Goal: Information Seeking & Learning: Learn about a topic

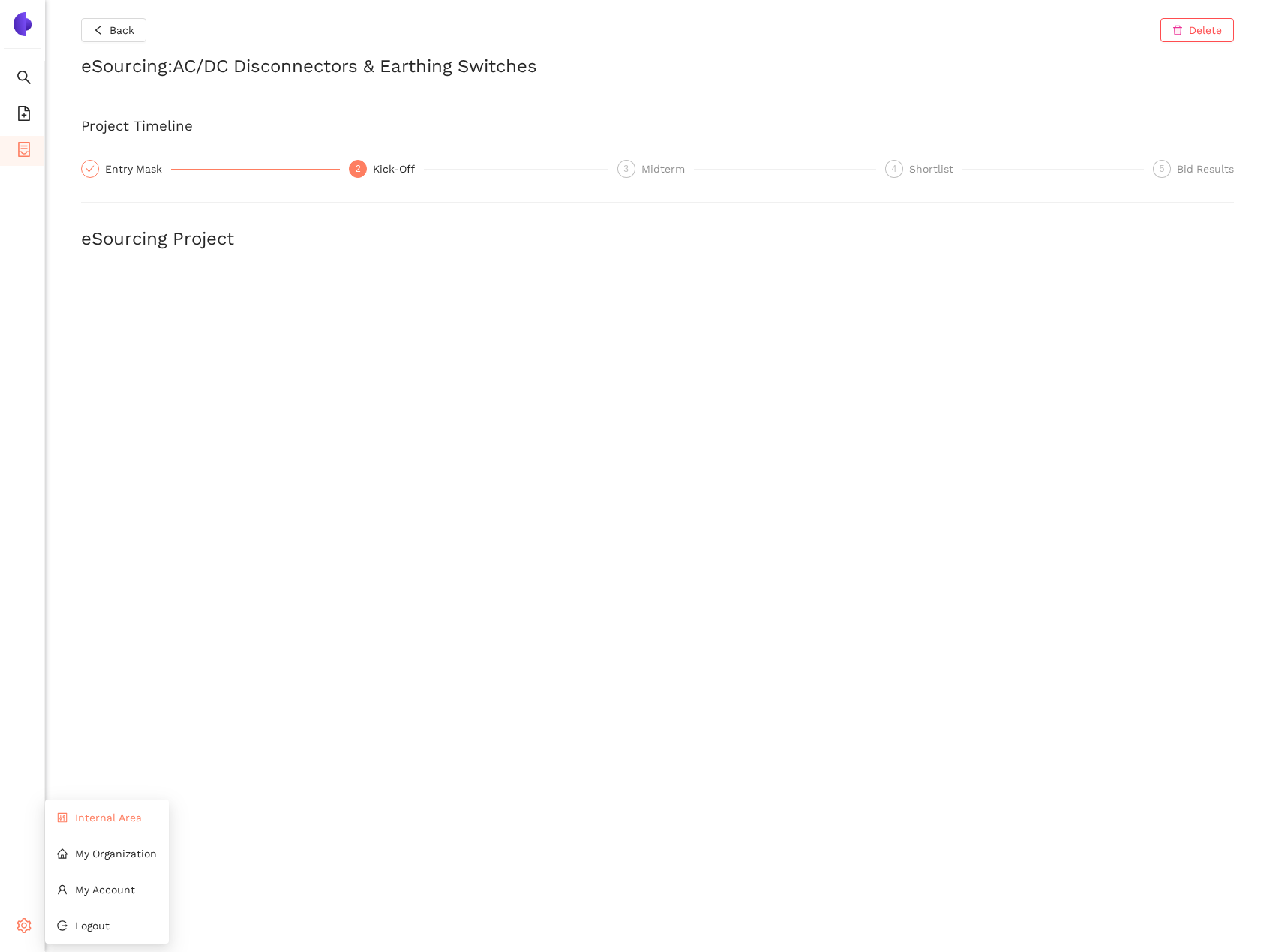
click at [83, 827] on li "Internal Area" at bounding box center [107, 818] width 124 height 30
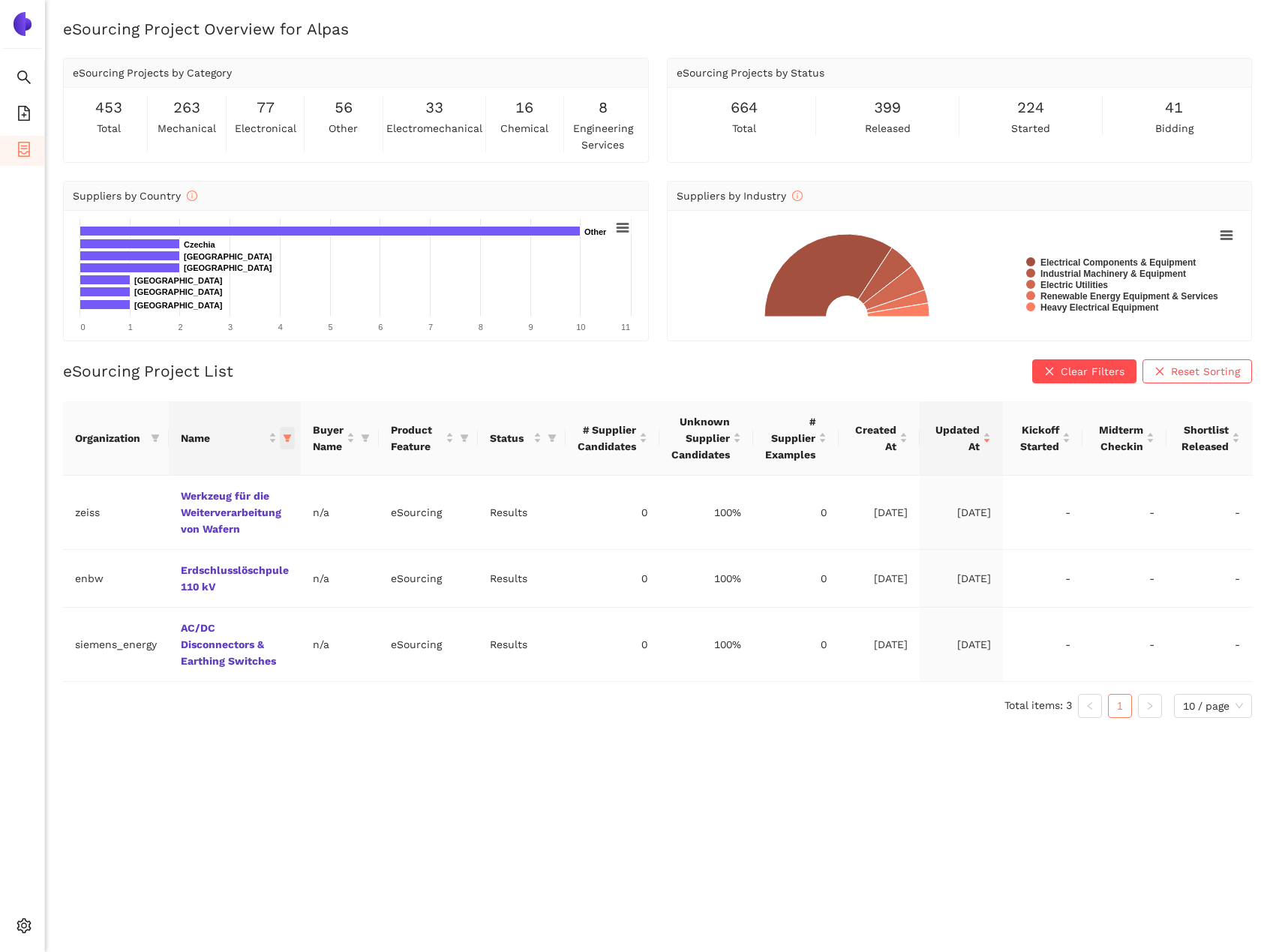
click at [288, 436] on icon "filter" at bounding box center [288, 438] width 8 height 8
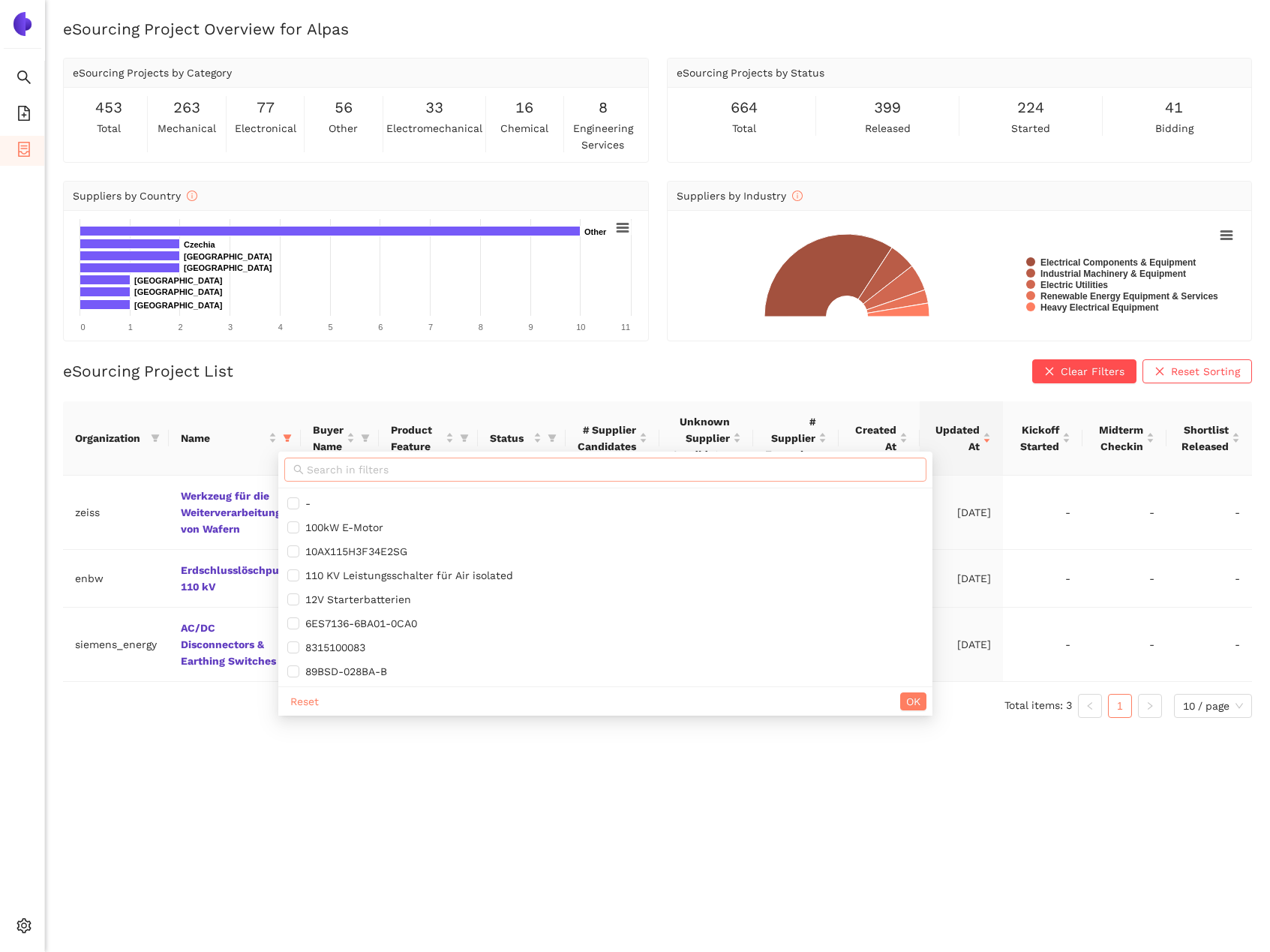
click at [365, 460] on span at bounding box center [606, 470] width 643 height 24
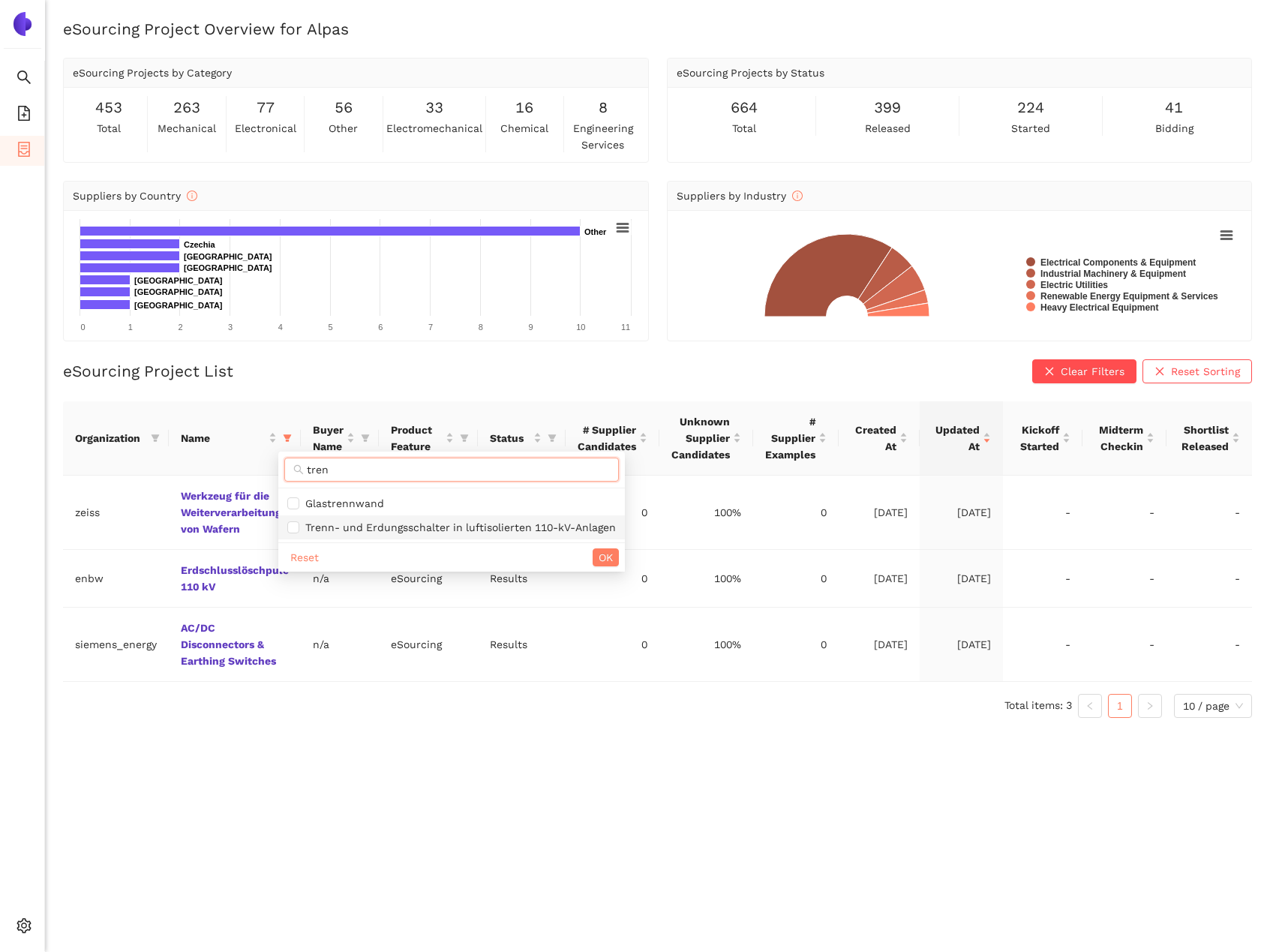
type input "tren"
click at [472, 524] on span "Trenn- und Erdungsschalter in luftisolierten 110-kV-Anlagen" at bounding box center [457, 528] width 316 height 12
checkbox input "true"
click at [613, 559] on button "OK" at bounding box center [606, 557] width 26 height 18
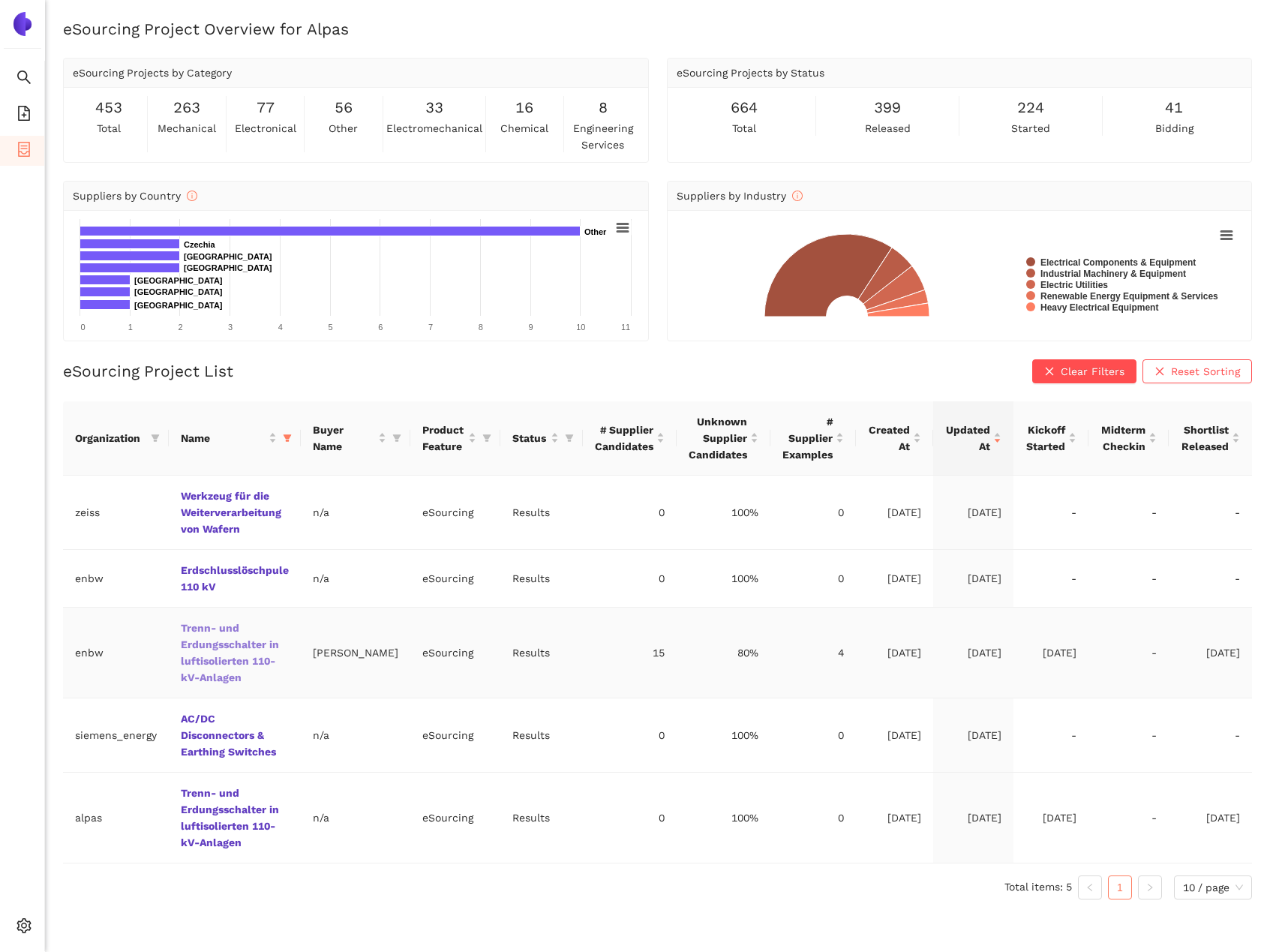
click at [0, 0] on link "Trenn- und Erdungsschalter in luftisolierten 110-kV-Anlagen" at bounding box center [0, 0] width 0 height 0
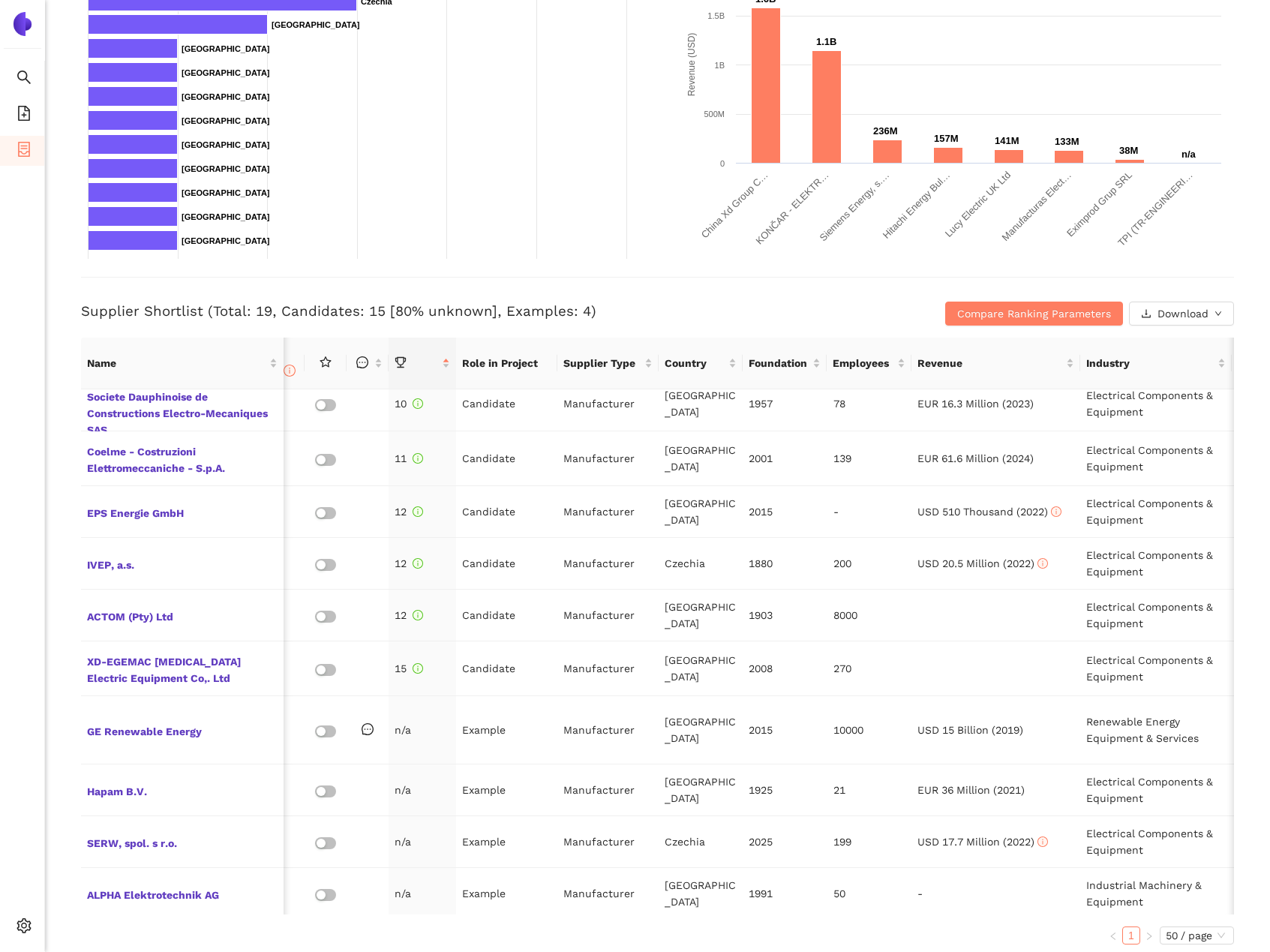
scroll to position [487, 11]
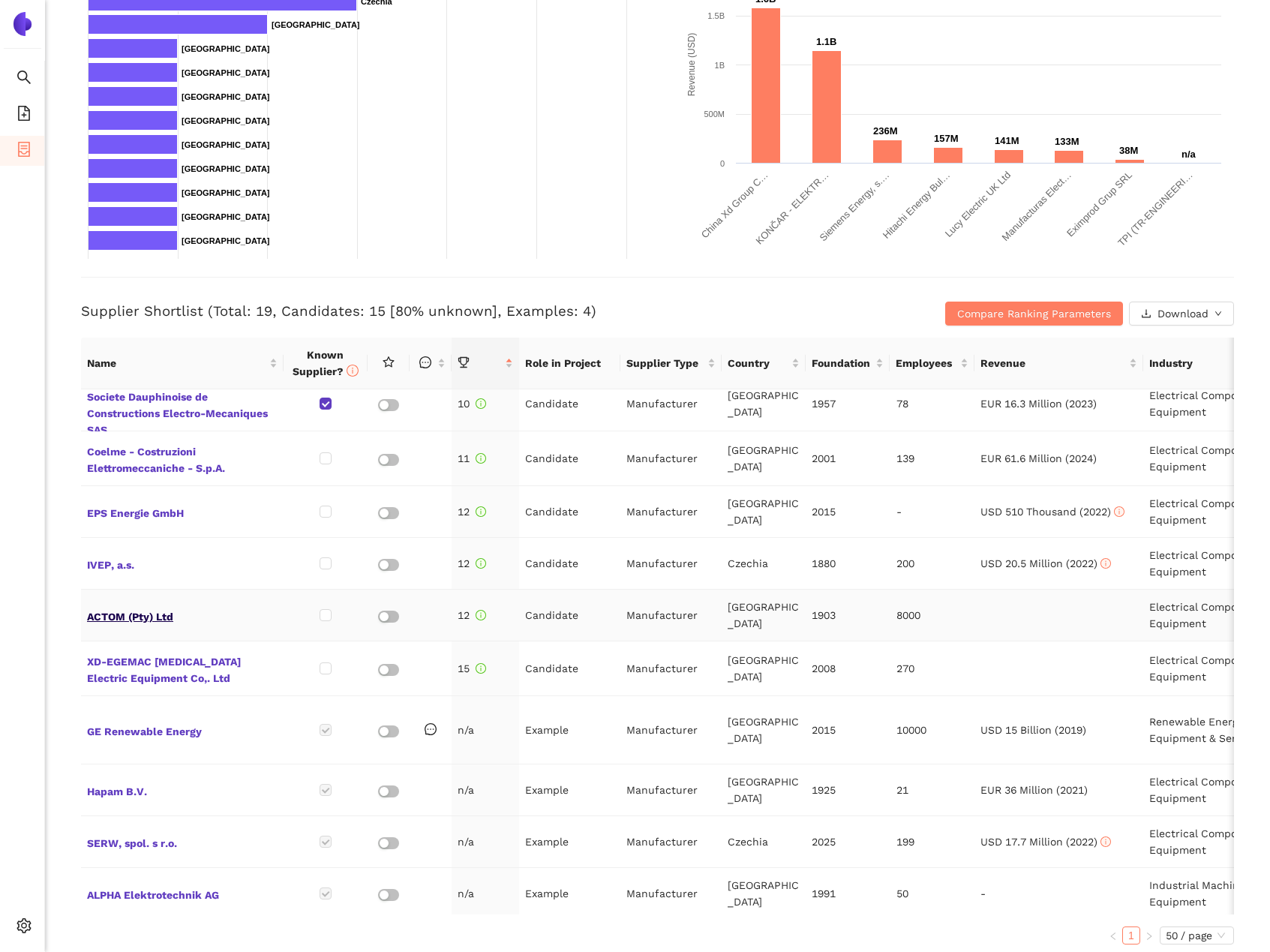
click at [134, 606] on span "ACTOM (Pty) Ltd" at bounding box center [182, 615] width 190 height 19
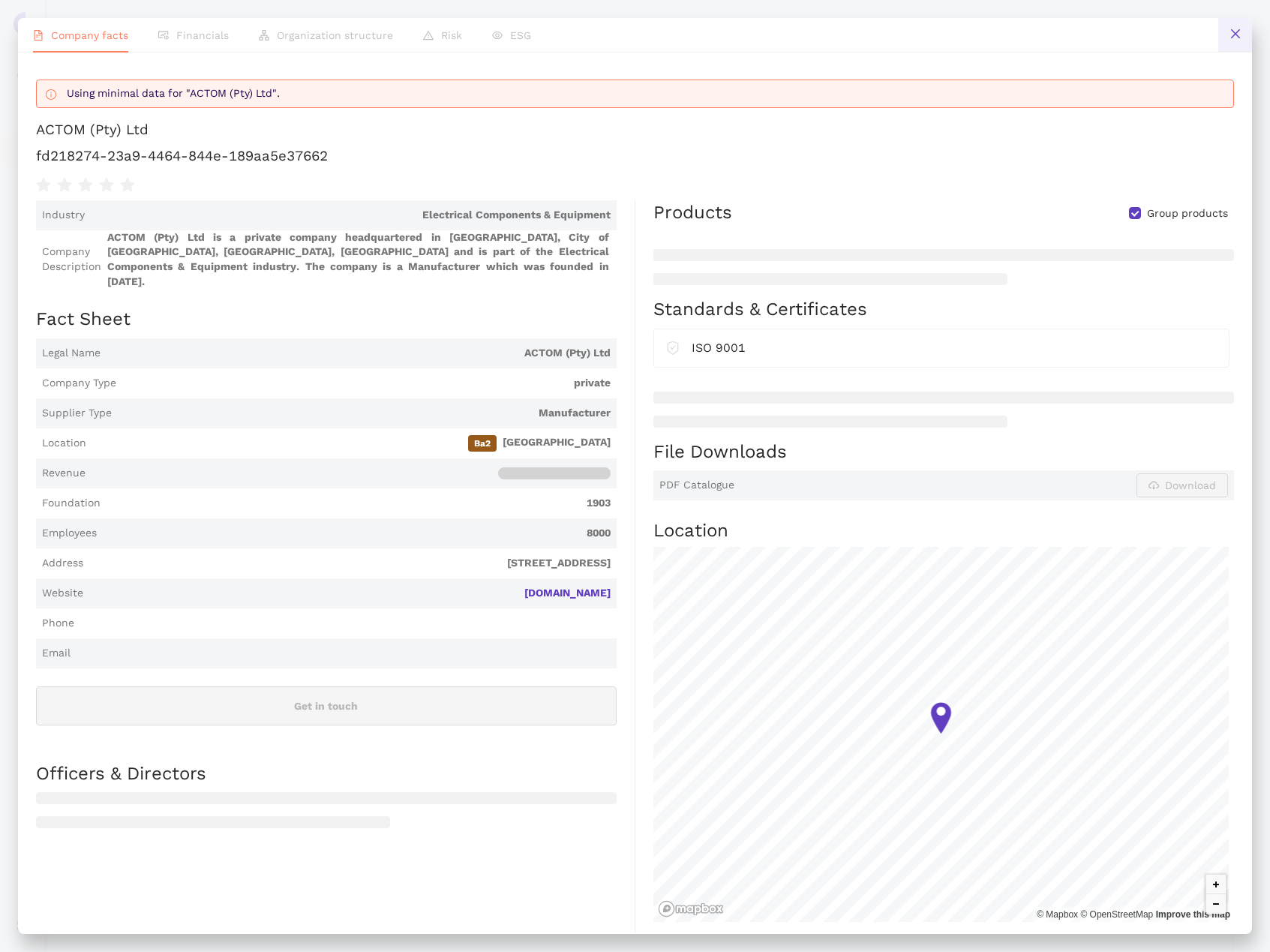
click at [1235, 33] on icon "close" at bounding box center [1235, 34] width 9 height 9
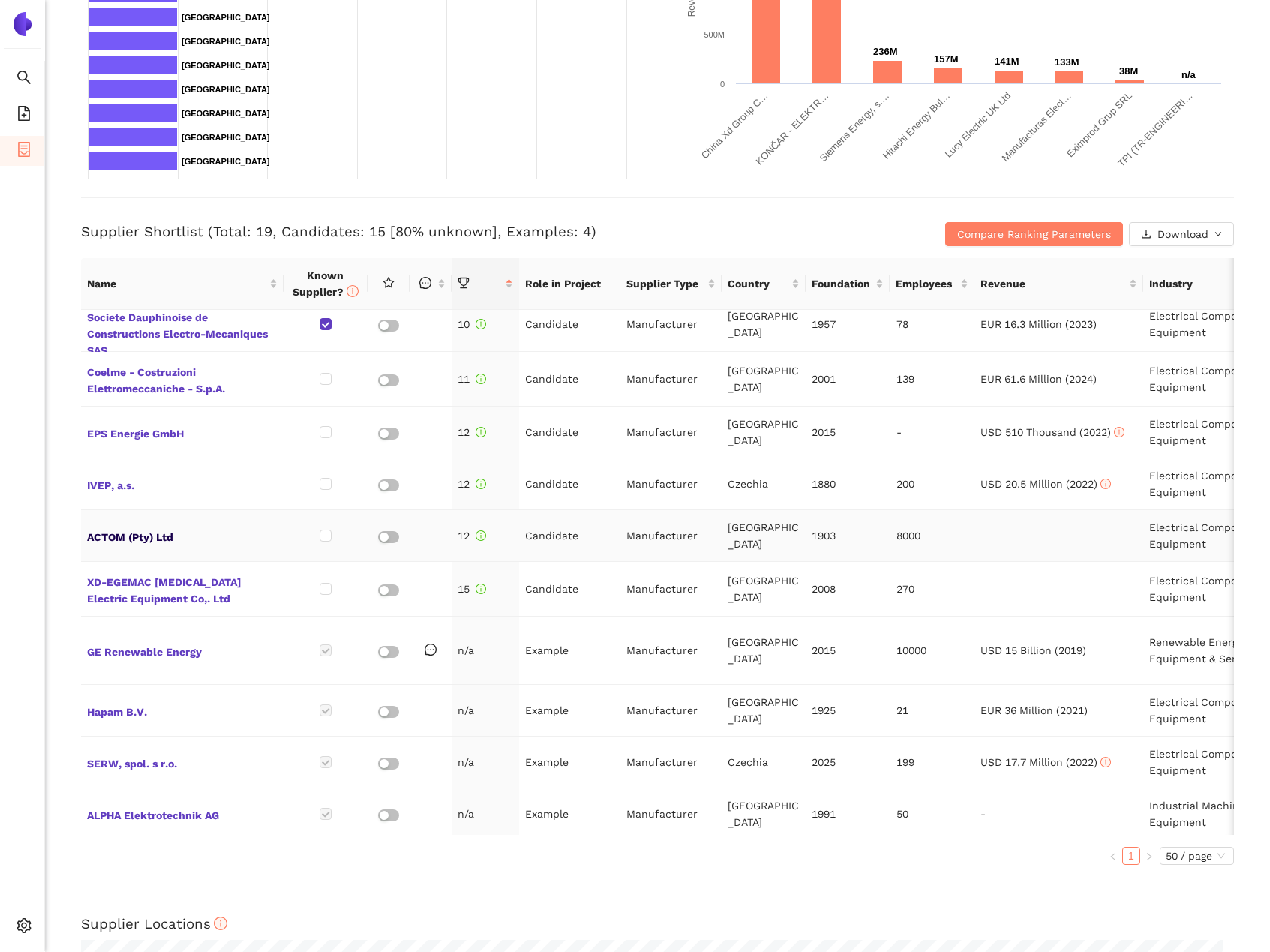
click at [156, 526] on span "ACTOM (Pty) Ltd" at bounding box center [182, 535] width 190 height 19
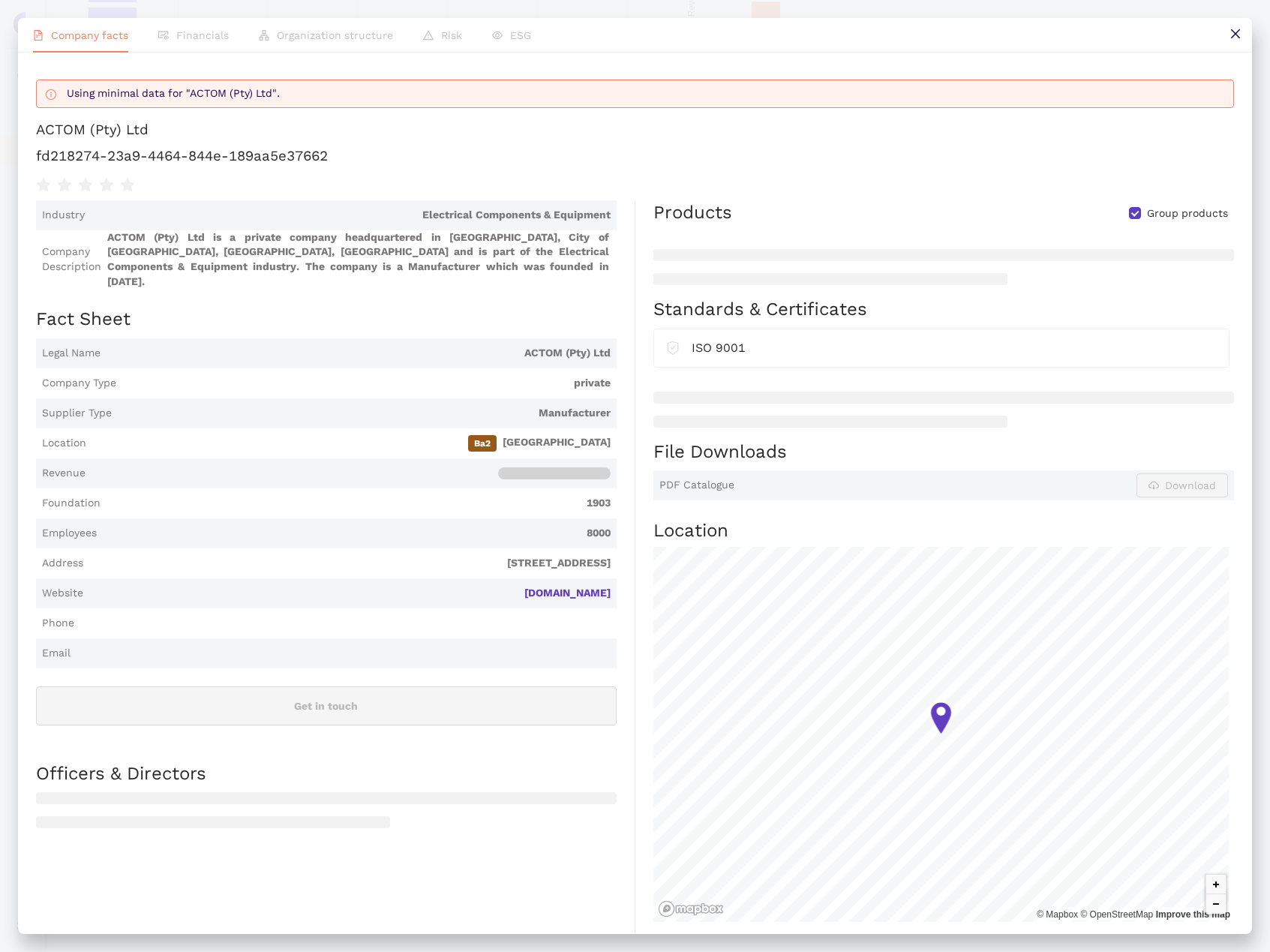
click at [215, 166] on h1 "fd218274-23a9-4464-844e-189aa5e37662" at bounding box center [635, 155] width 1199 height 19
copy div "fd218274-23a9-4464-844e-189aa5e37662"
click at [0, 0] on link "[DOMAIN_NAME]" at bounding box center [0, 0] width 0 height 0
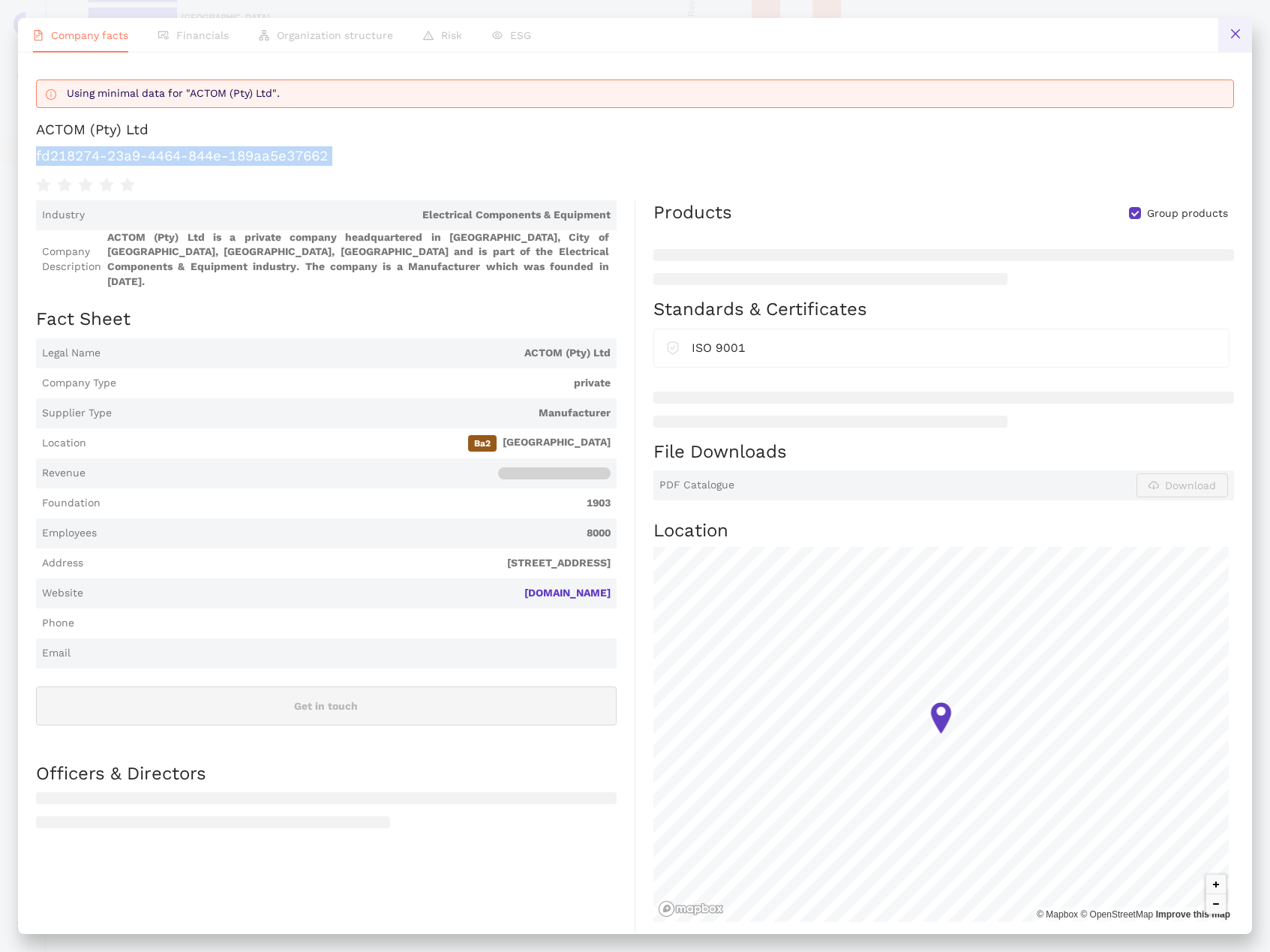
click at [1245, 35] on button at bounding box center [1236, 34] width 34 height 34
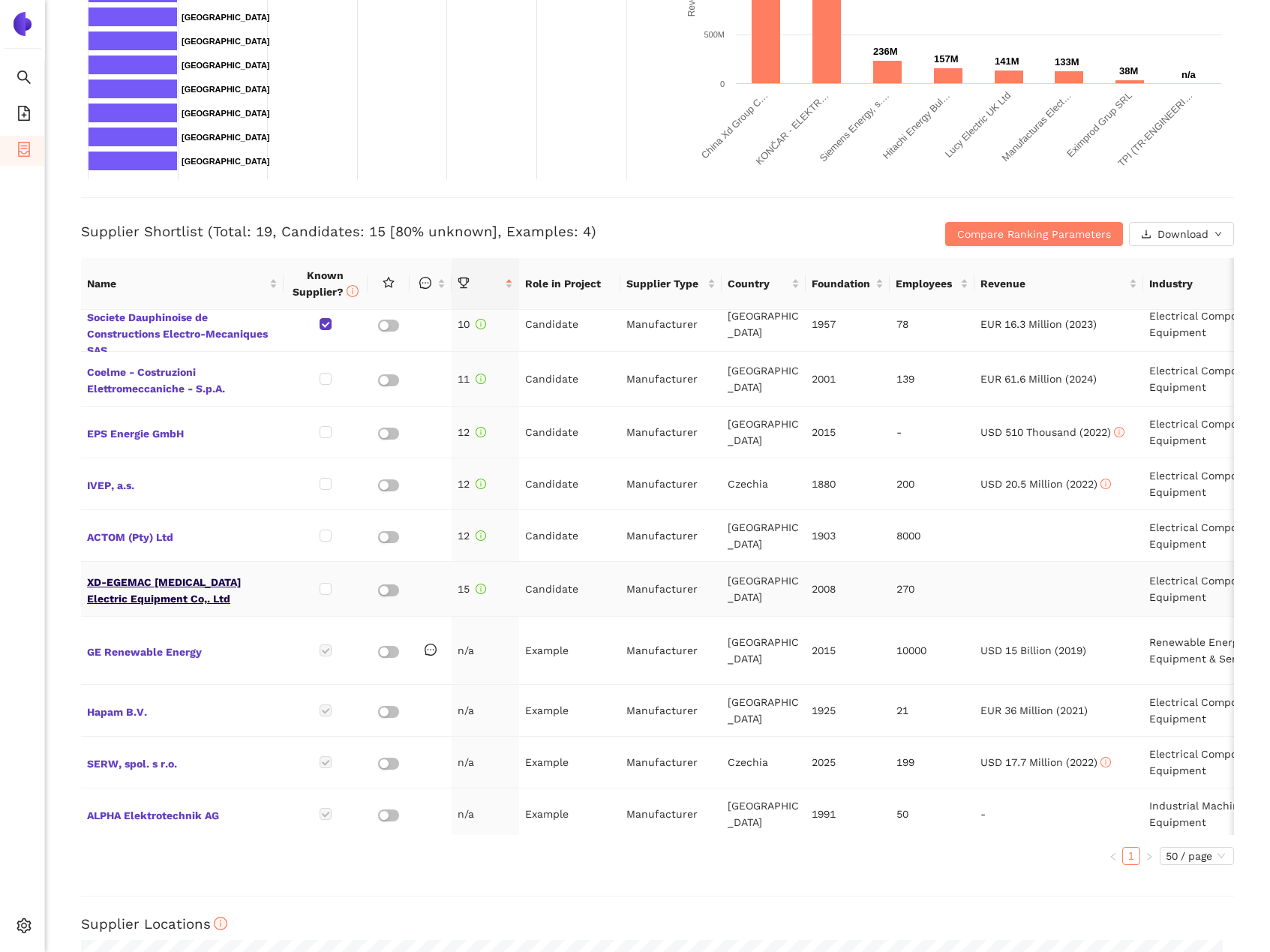
click at [169, 572] on span "XD-EGEMAC [MEDICAL_DATA] Electric Equipment Co,. Ltd" at bounding box center [182, 589] width 190 height 36
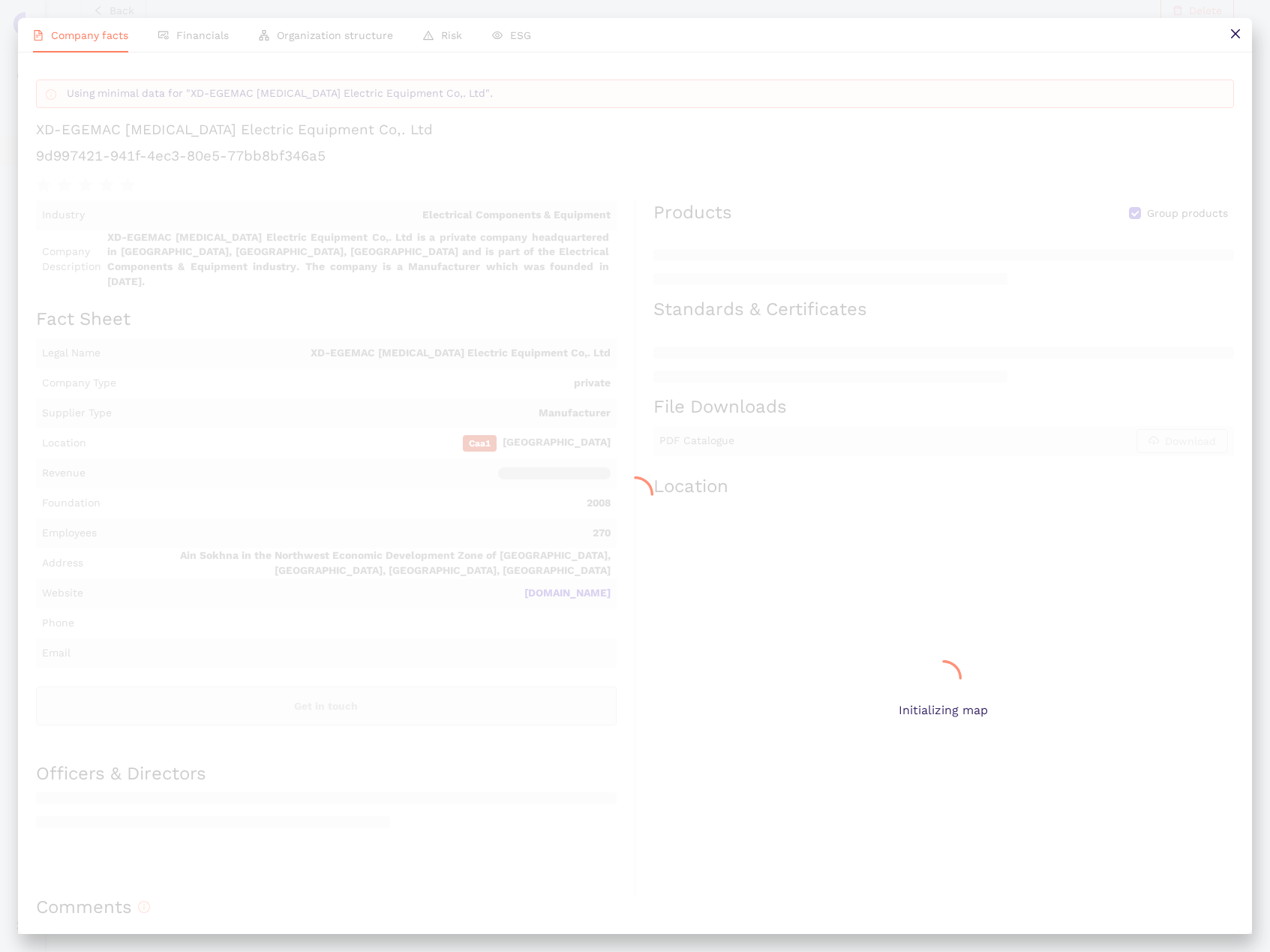
scroll to position [430, 0]
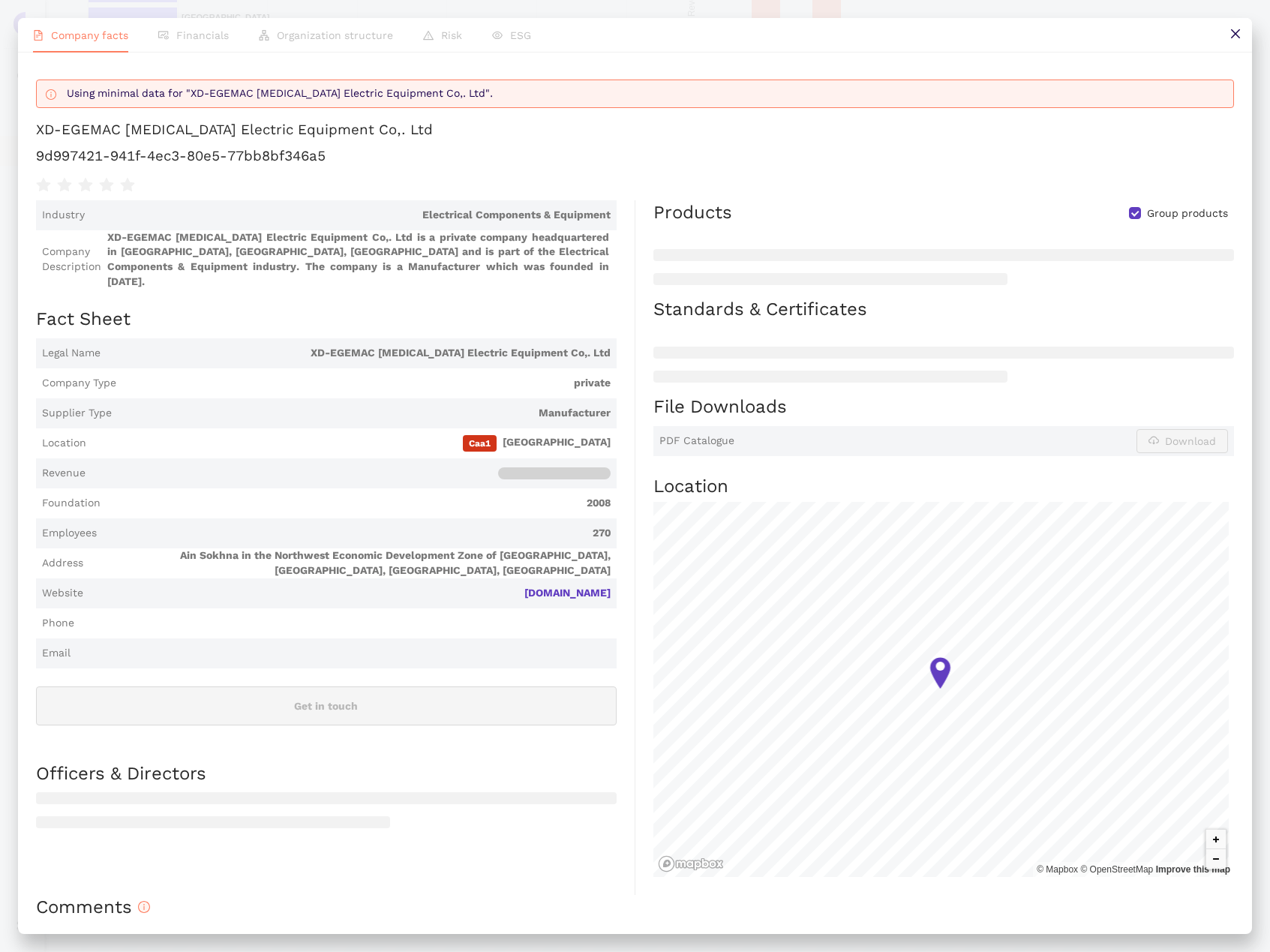
click at [286, 166] on h1 "9d997421-941f-4ec3-80e5-77bb8bf346a5" at bounding box center [635, 155] width 1199 height 19
copy div "9d997421-941f-4ec3-80e5-77bb8bf346a5"
click at [0, 0] on link "[DOMAIN_NAME]" at bounding box center [0, 0] width 0 height 0
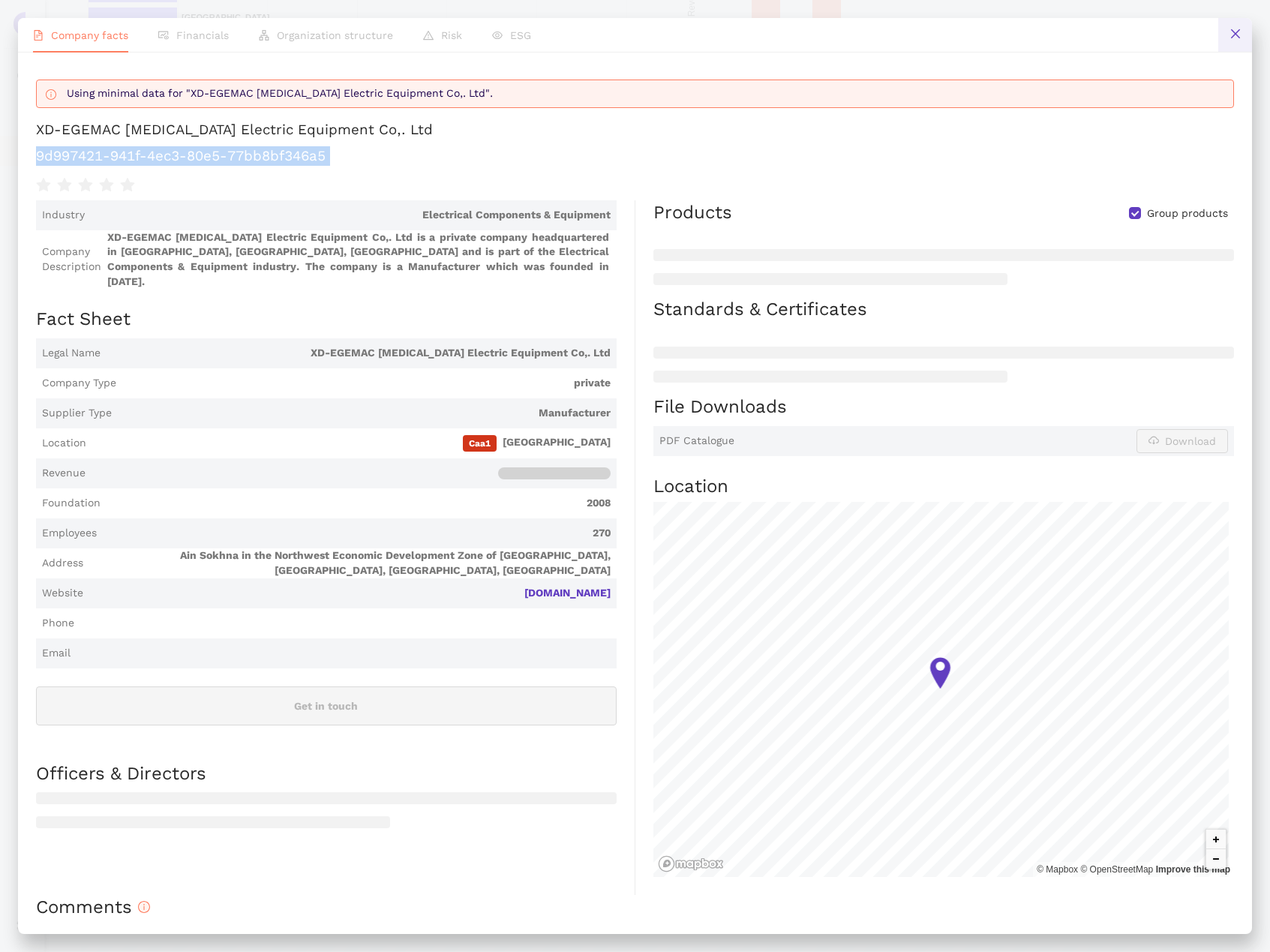
click at [1248, 29] on button at bounding box center [1236, 34] width 34 height 34
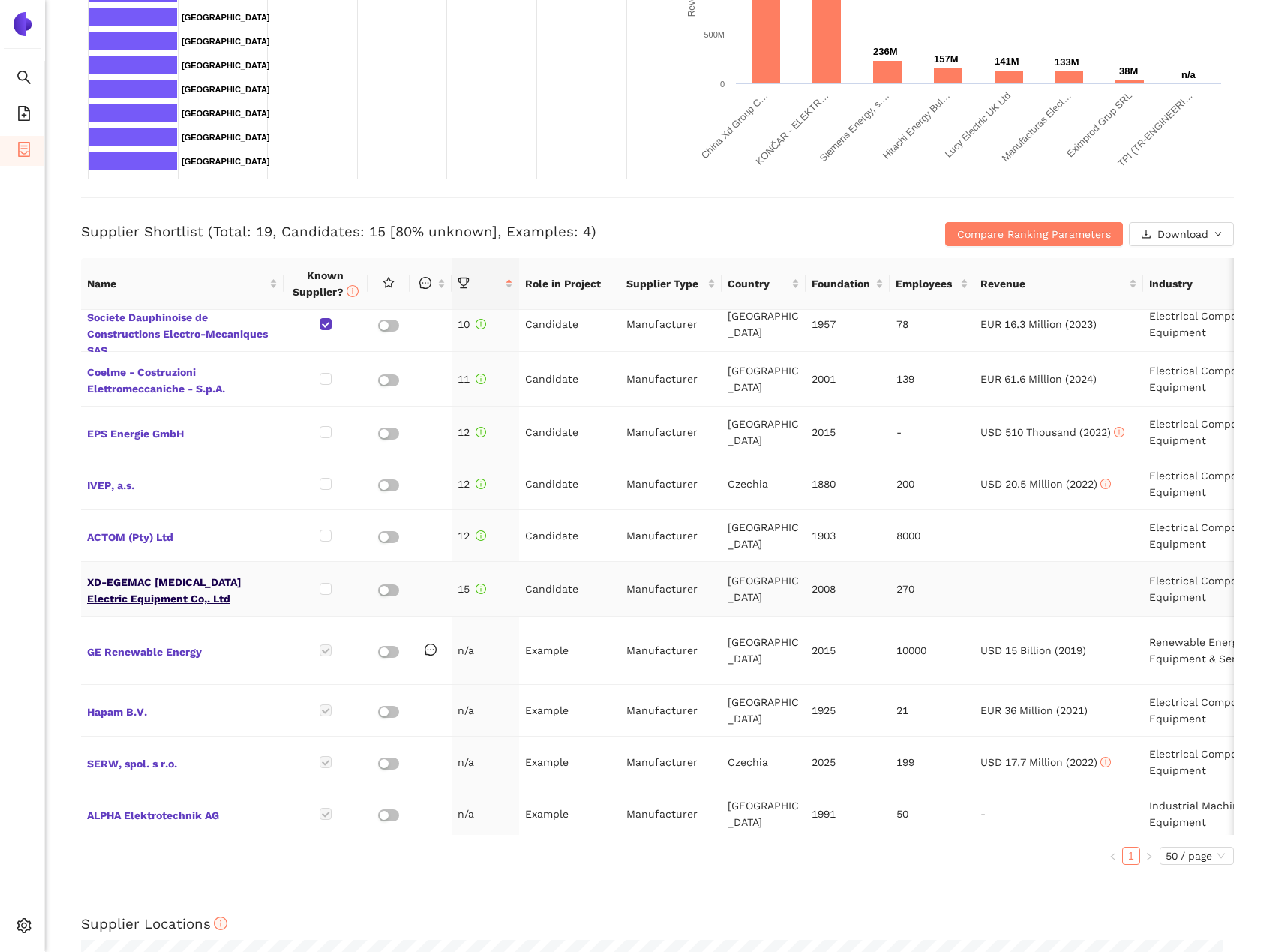
click at [142, 571] on span "XD-EGEMAC [MEDICAL_DATA] Electric Equipment Co,. Ltd" at bounding box center [182, 589] width 190 height 36
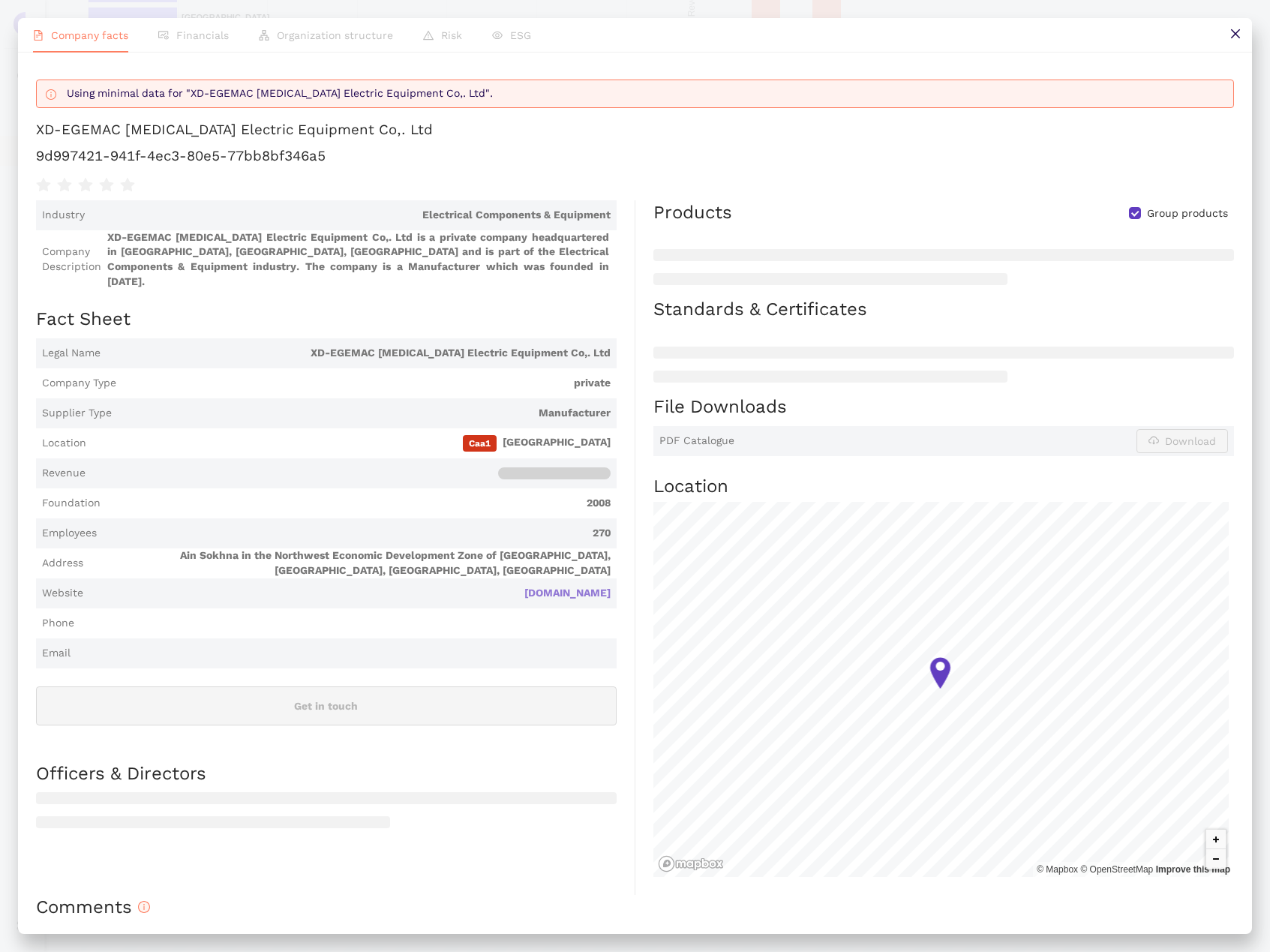
click at [0, 0] on link "[DOMAIN_NAME]" at bounding box center [0, 0] width 0 height 0
click at [1228, 38] on button at bounding box center [1236, 34] width 34 height 34
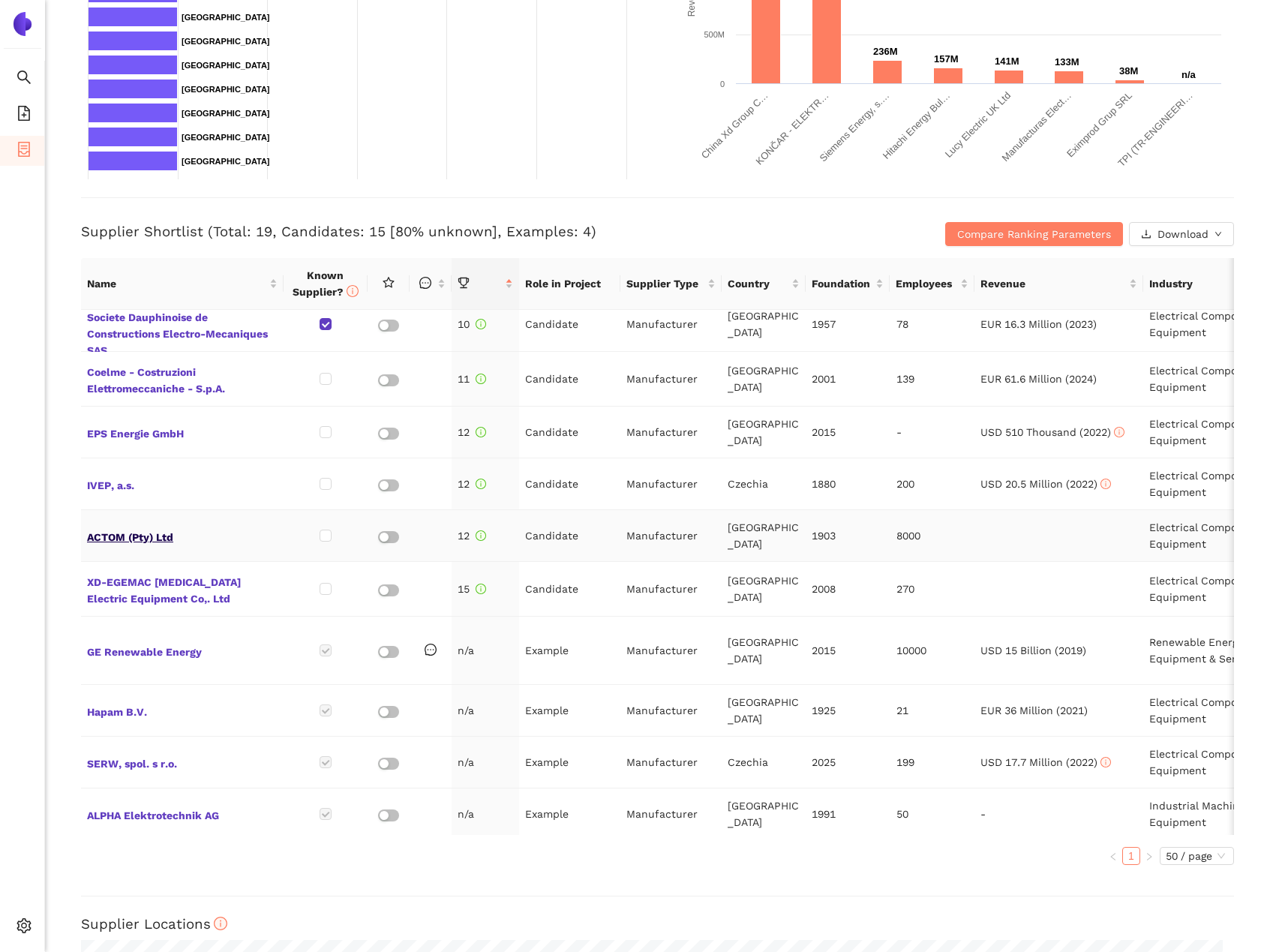
click at [173, 526] on span "ACTOM (Pty) Ltd" at bounding box center [182, 535] width 190 height 19
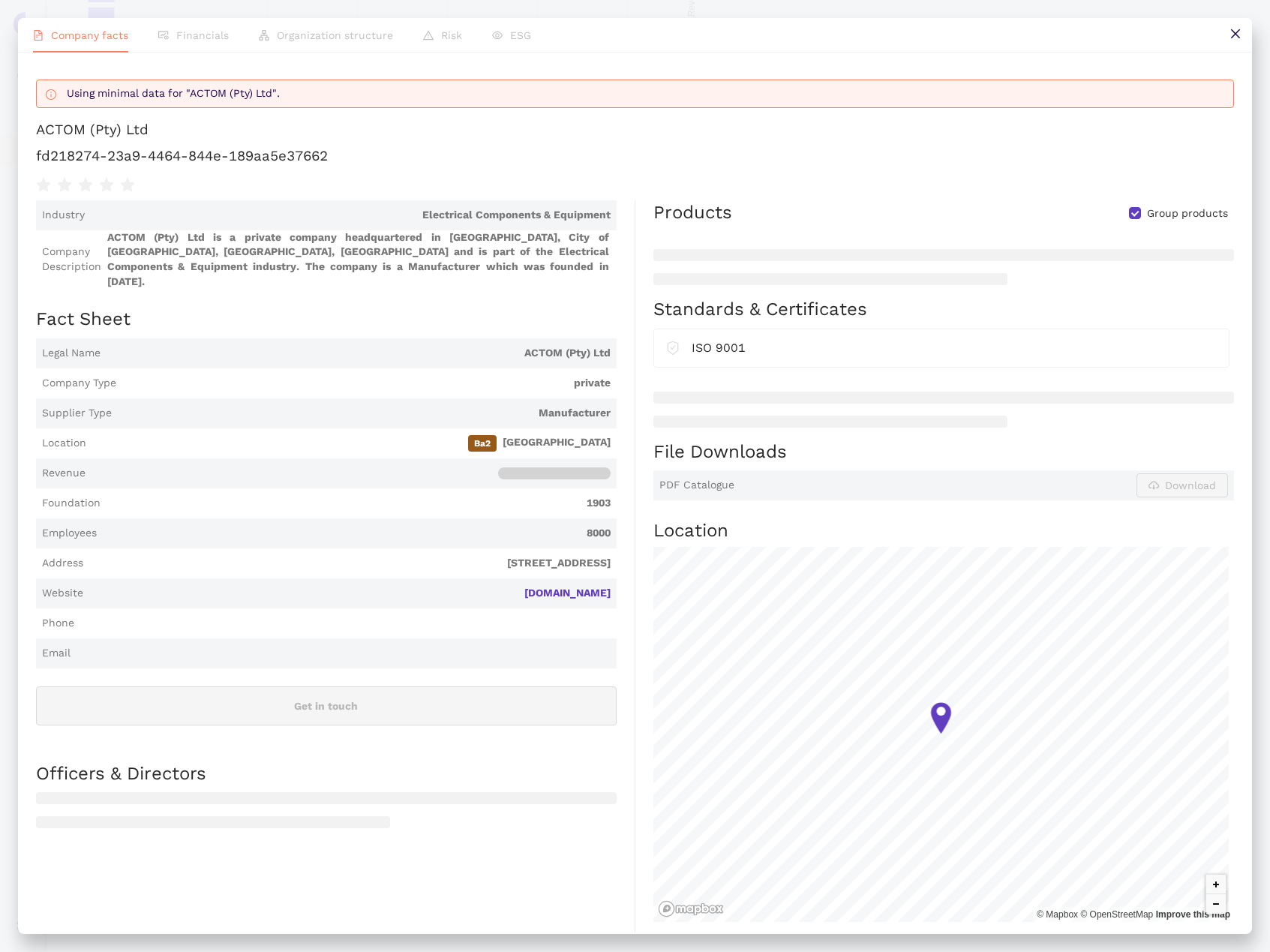
click at [270, 166] on h1 "fd218274-23a9-4464-844e-189aa5e37662" at bounding box center [635, 155] width 1199 height 19
copy div "fd218274-23a9-4464-844e-189aa5e37662"
click at [1231, 35] on icon "close" at bounding box center [1236, 34] width 12 height 12
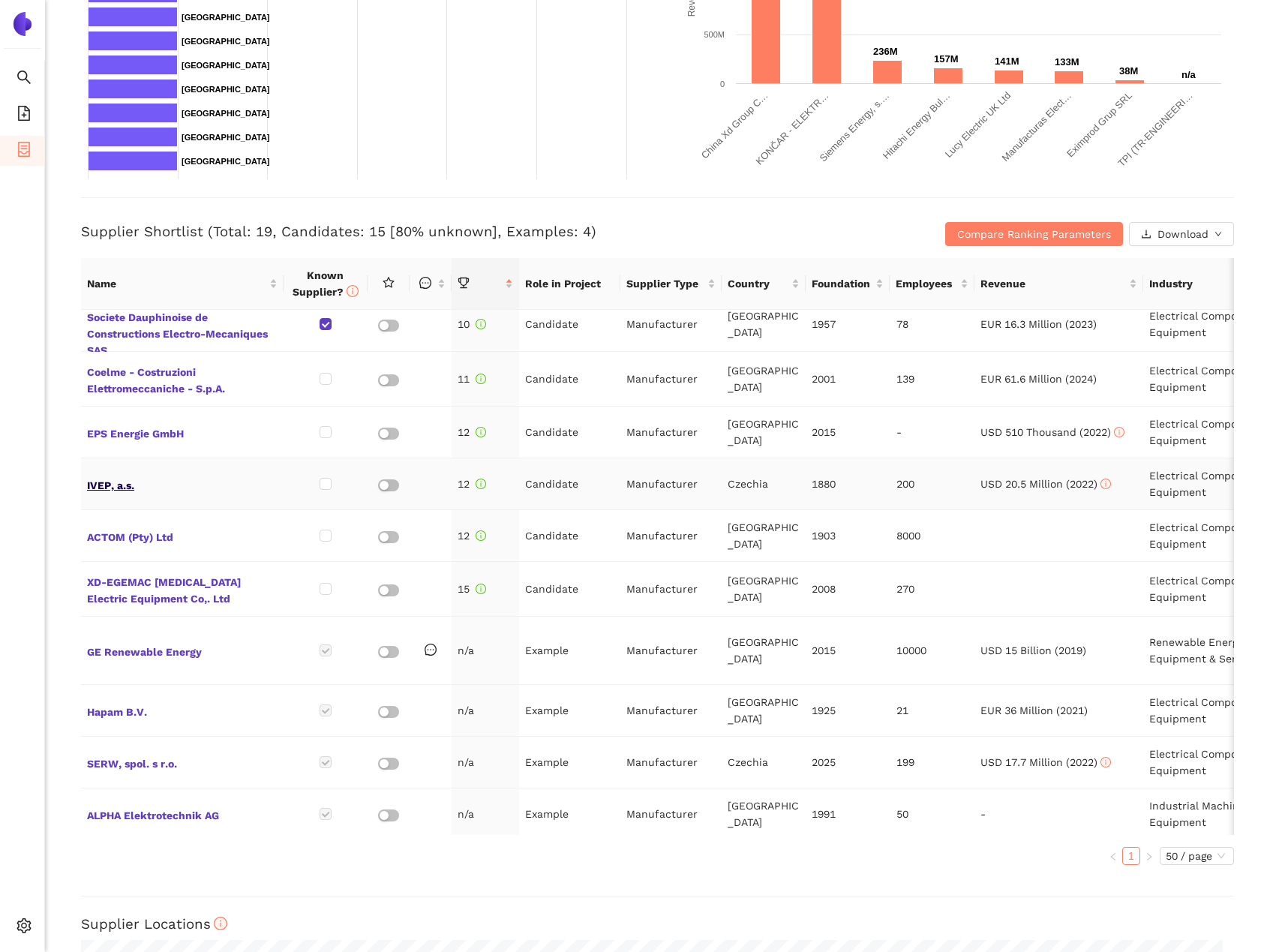
click at [122, 474] on span "IVEP, a.s." at bounding box center [182, 483] width 190 height 19
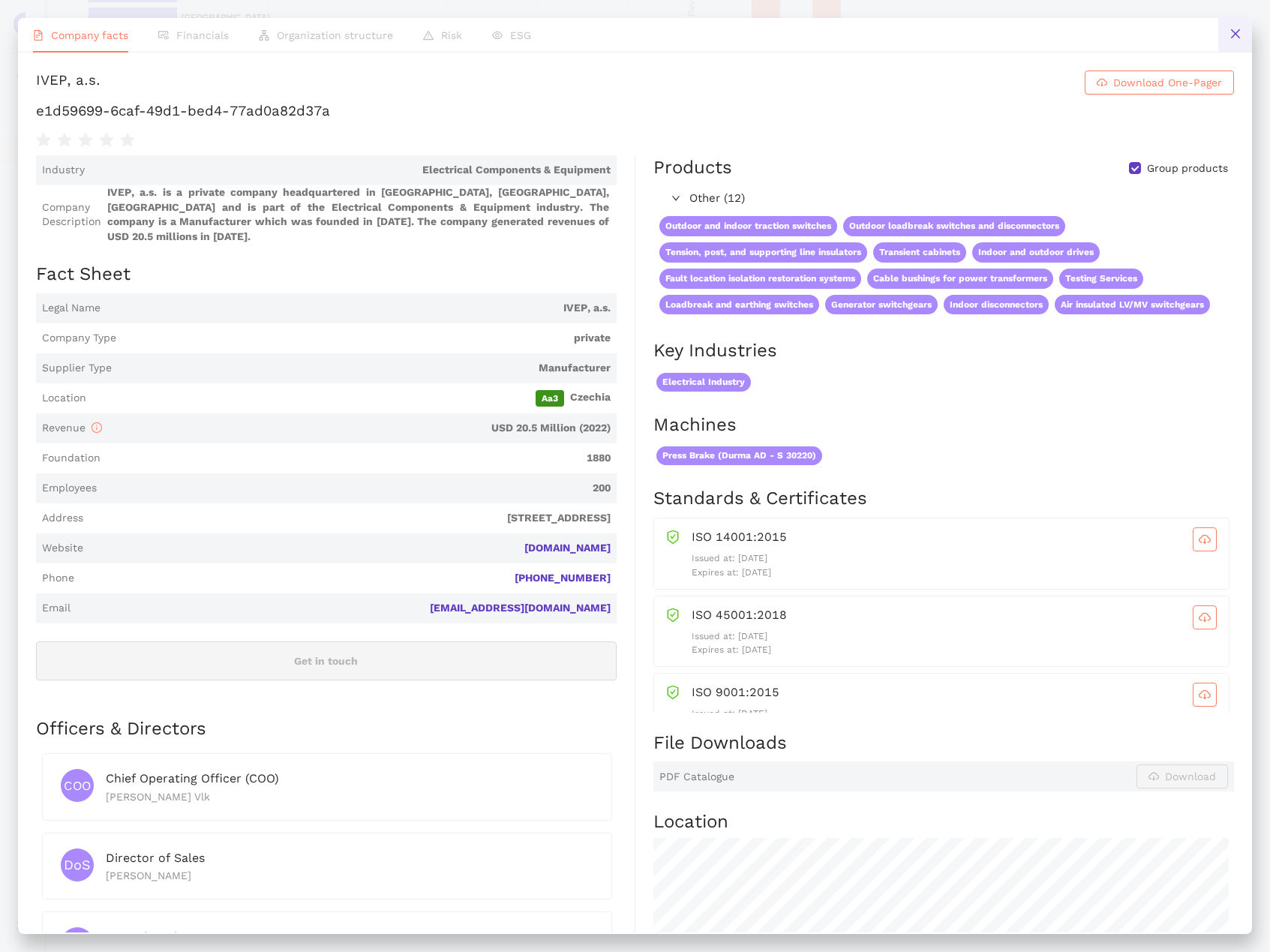
click at [1246, 36] on button at bounding box center [1236, 34] width 34 height 34
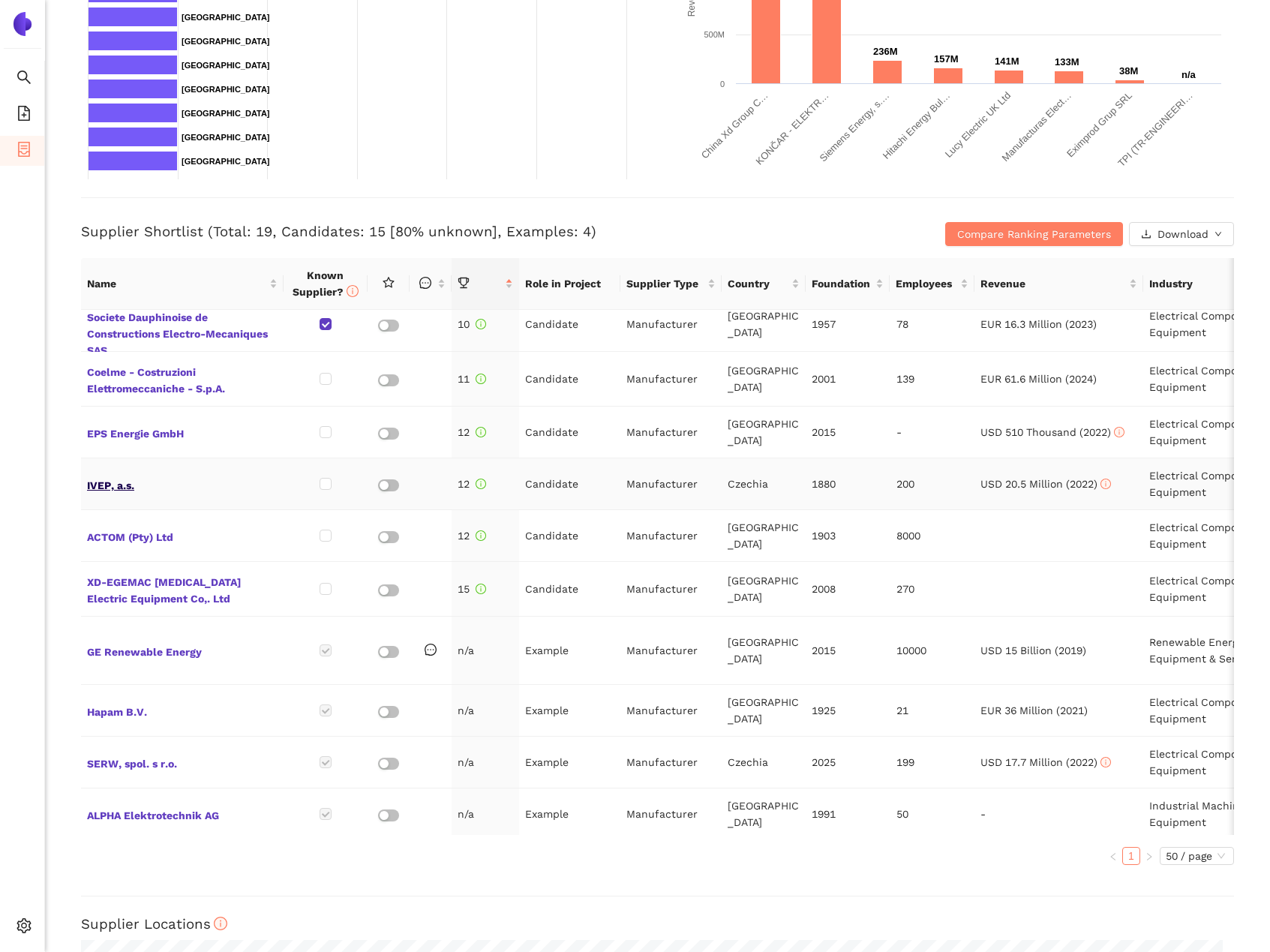
click at [121, 474] on span "IVEP, a.s." at bounding box center [182, 483] width 190 height 19
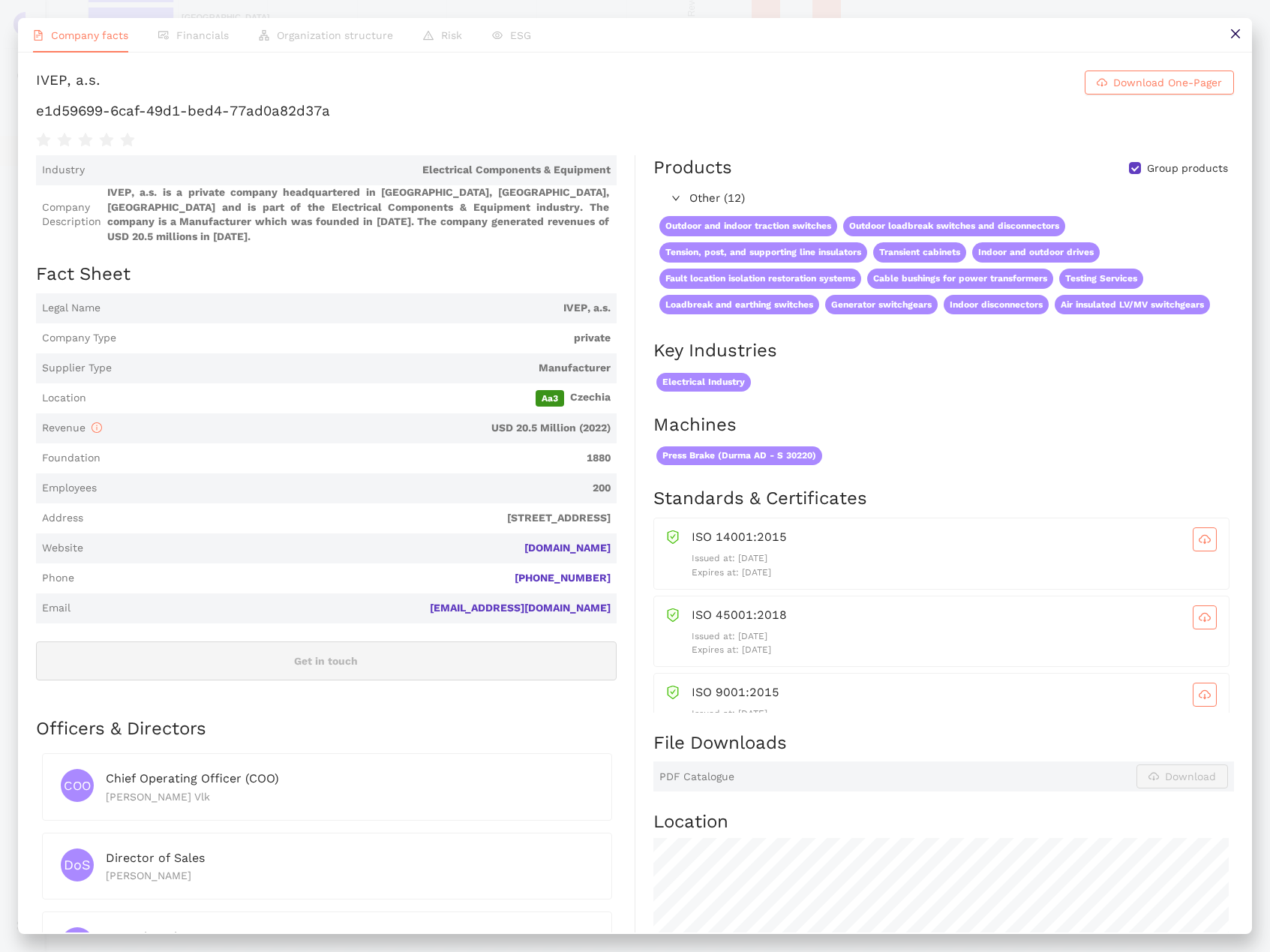
click at [1257, 42] on div "Company facts Financials Organization structure Risk ESG IVEP, a.s. Download On…" at bounding box center [635, 476] width 1270 height 952
click at [1234, 46] on button at bounding box center [1236, 34] width 34 height 34
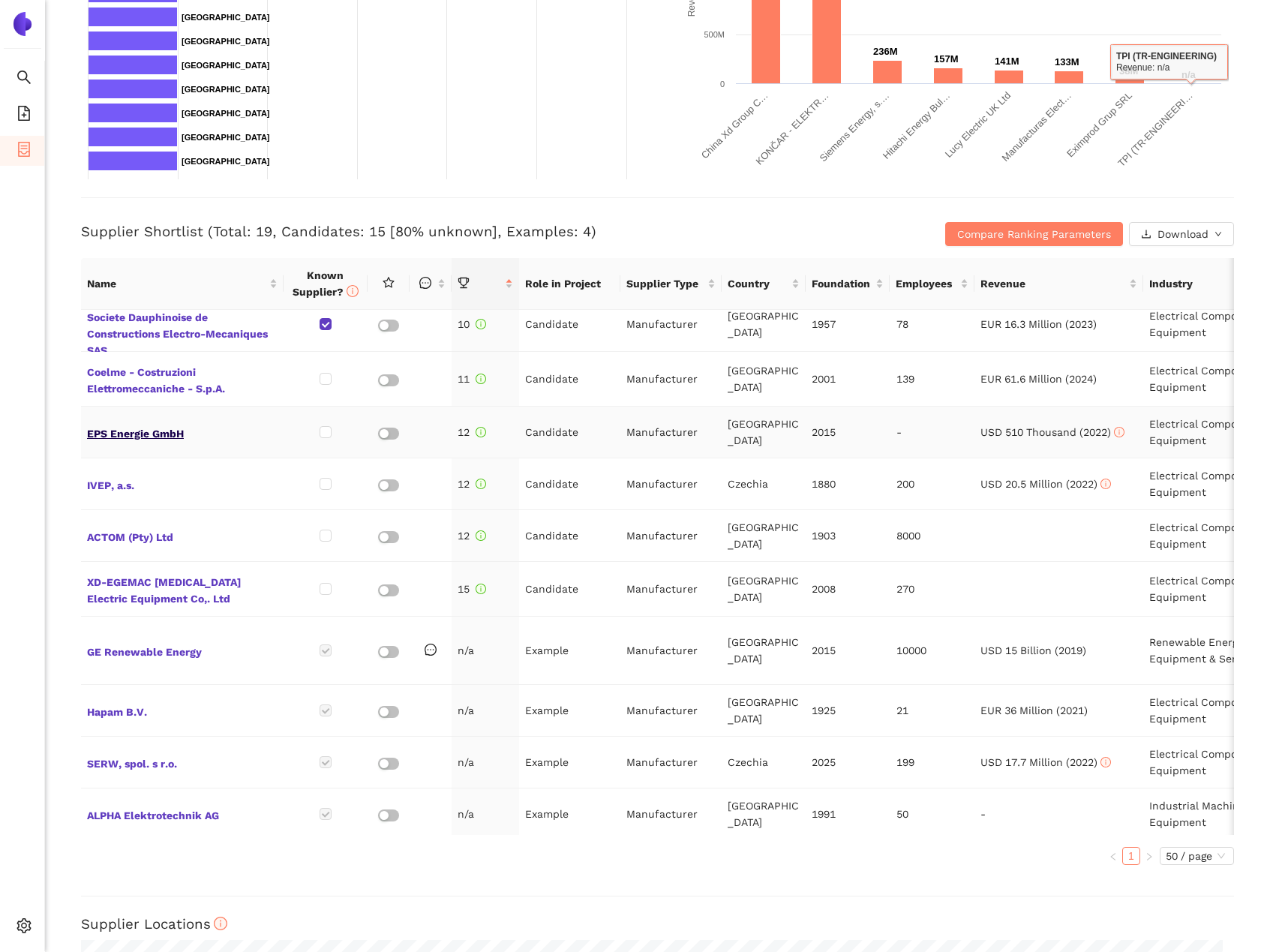
click at [103, 423] on span "EPS Energie GmbH" at bounding box center [182, 432] width 190 height 19
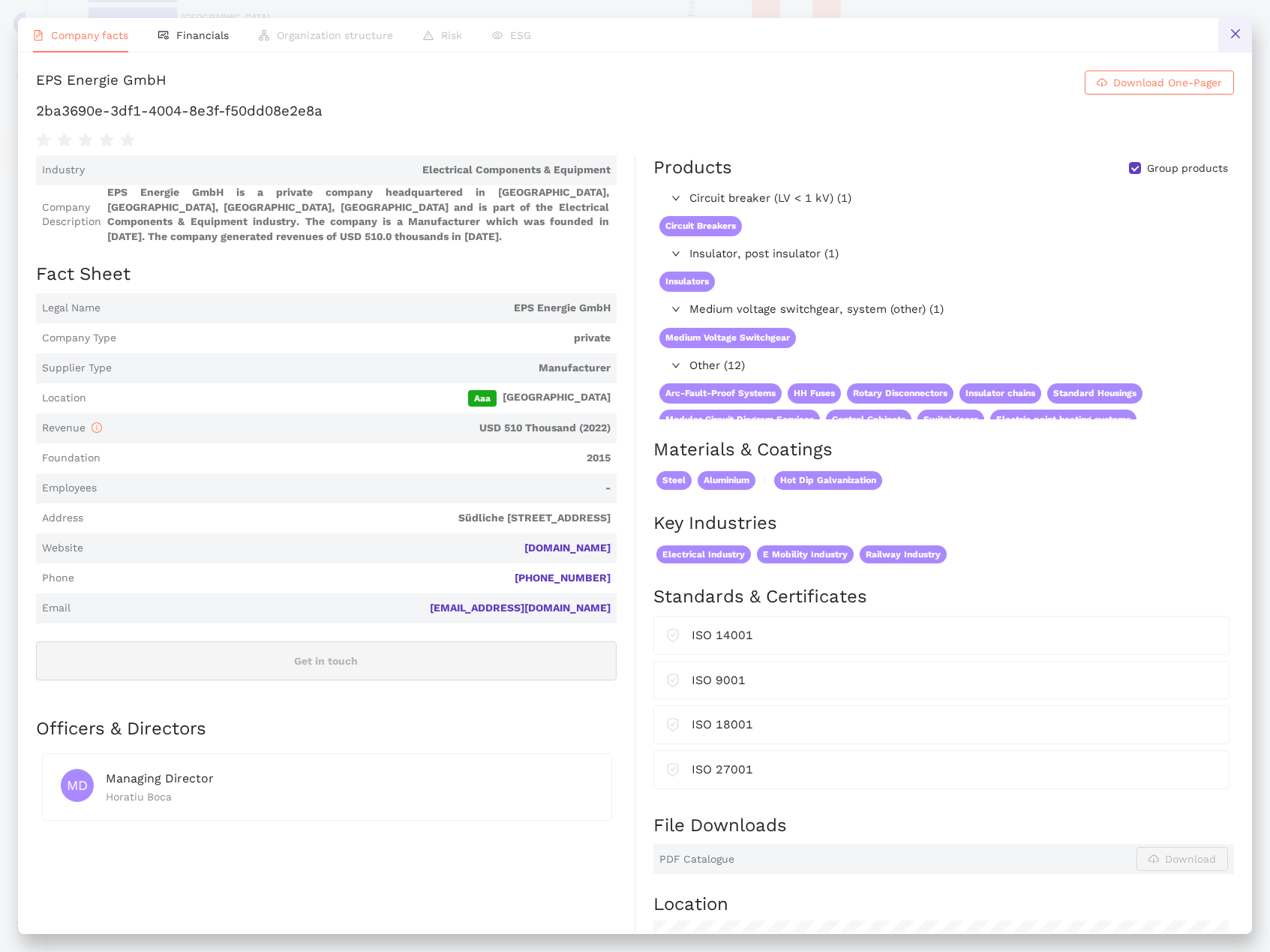
click at [1243, 39] on button at bounding box center [1236, 34] width 34 height 34
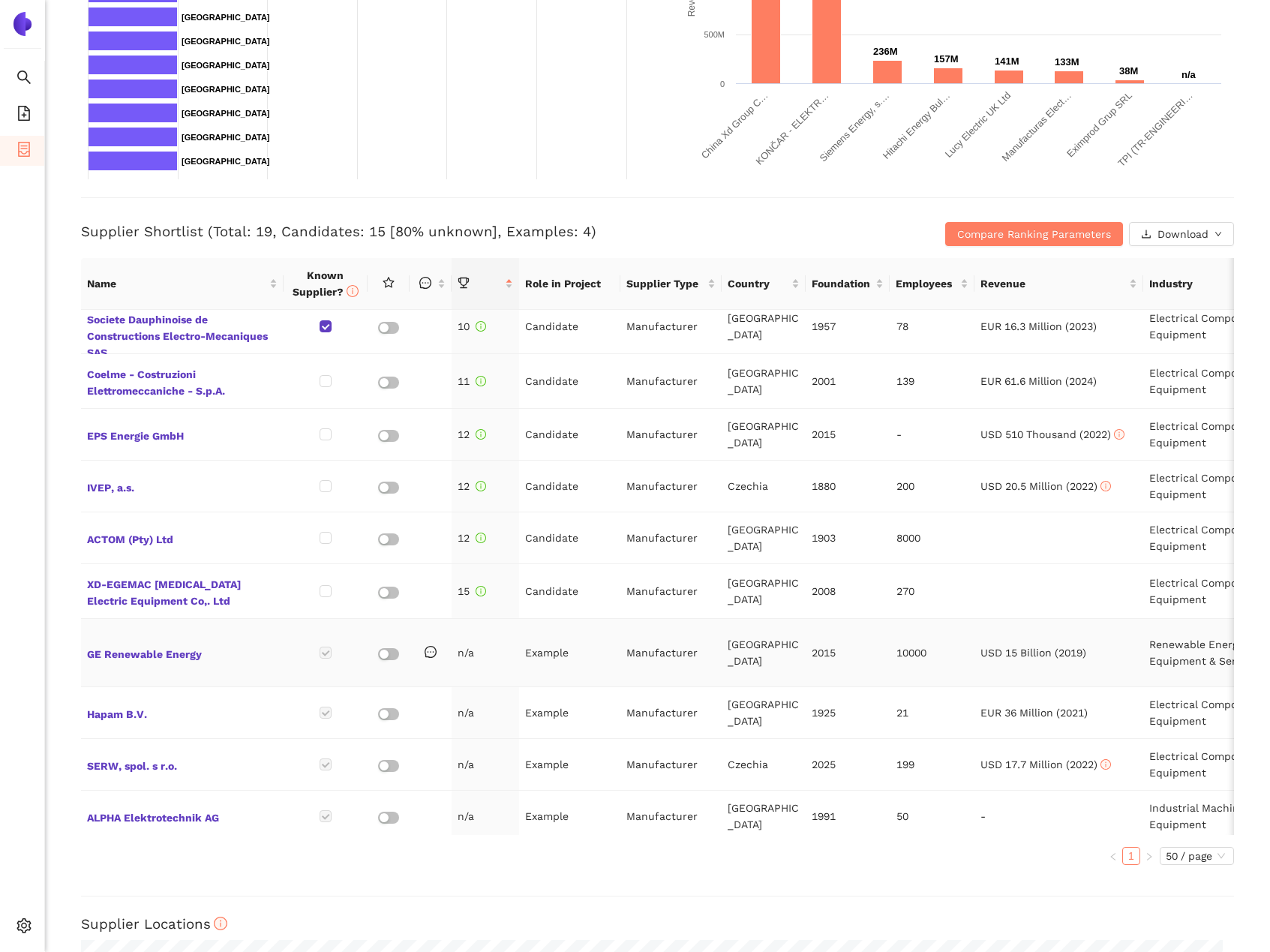
scroll to position [485, 0]
click at [154, 574] on span "XD-EGEMAC [MEDICAL_DATA] Electric Equipment Co,. Ltd" at bounding box center [182, 591] width 190 height 36
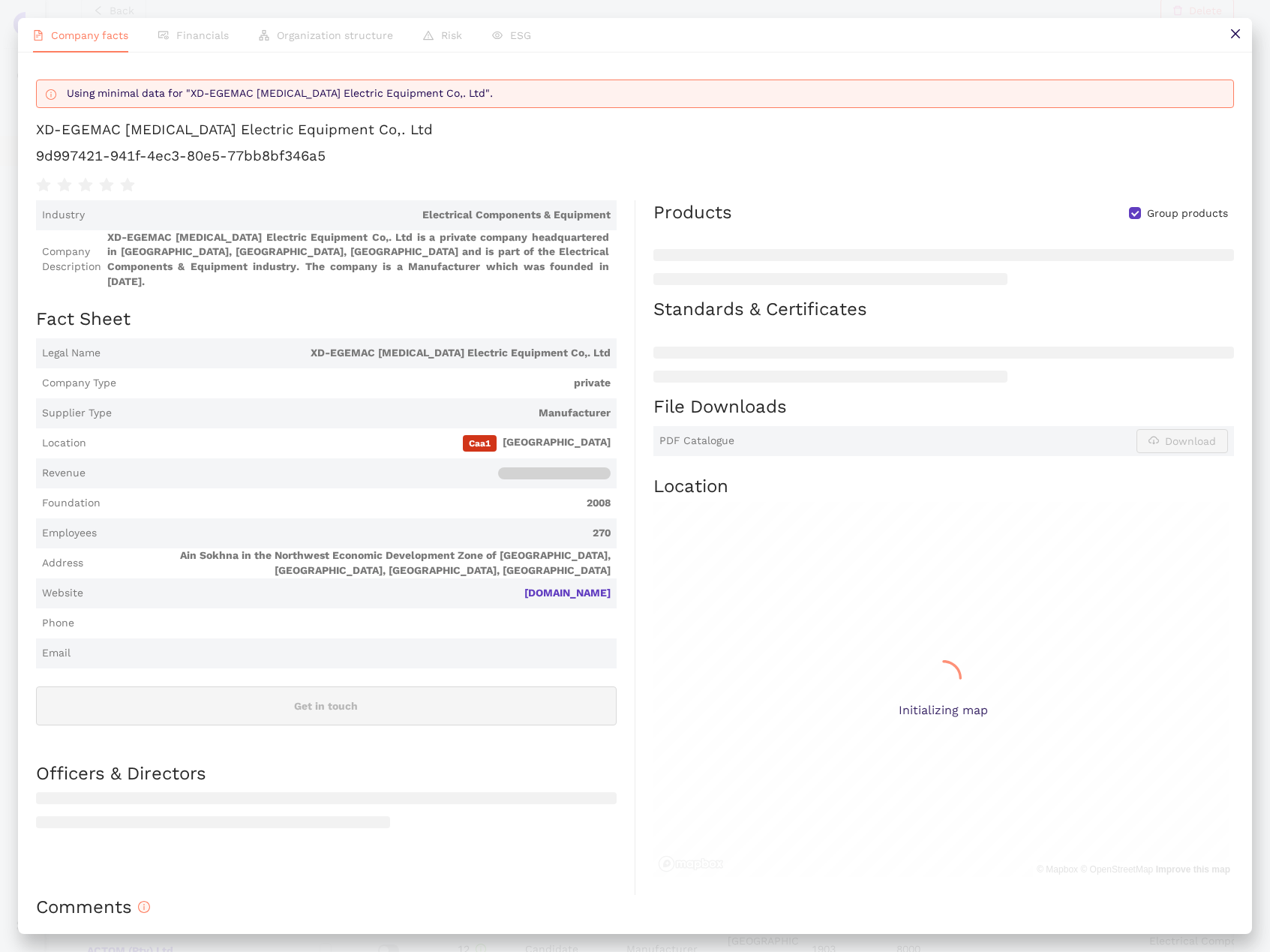
scroll to position [430, 0]
click at [445, 166] on h1 "9d997421-941f-4ec3-80e5-77bb8bf346a5" at bounding box center [635, 155] width 1199 height 19
click at [444, 166] on h1 "9d997421-941f-4ec3-80e5-77bb8bf346a5" at bounding box center [635, 155] width 1199 height 19
copy div "9d997421-941f-4ec3-80e5-77bb8bf346a5"
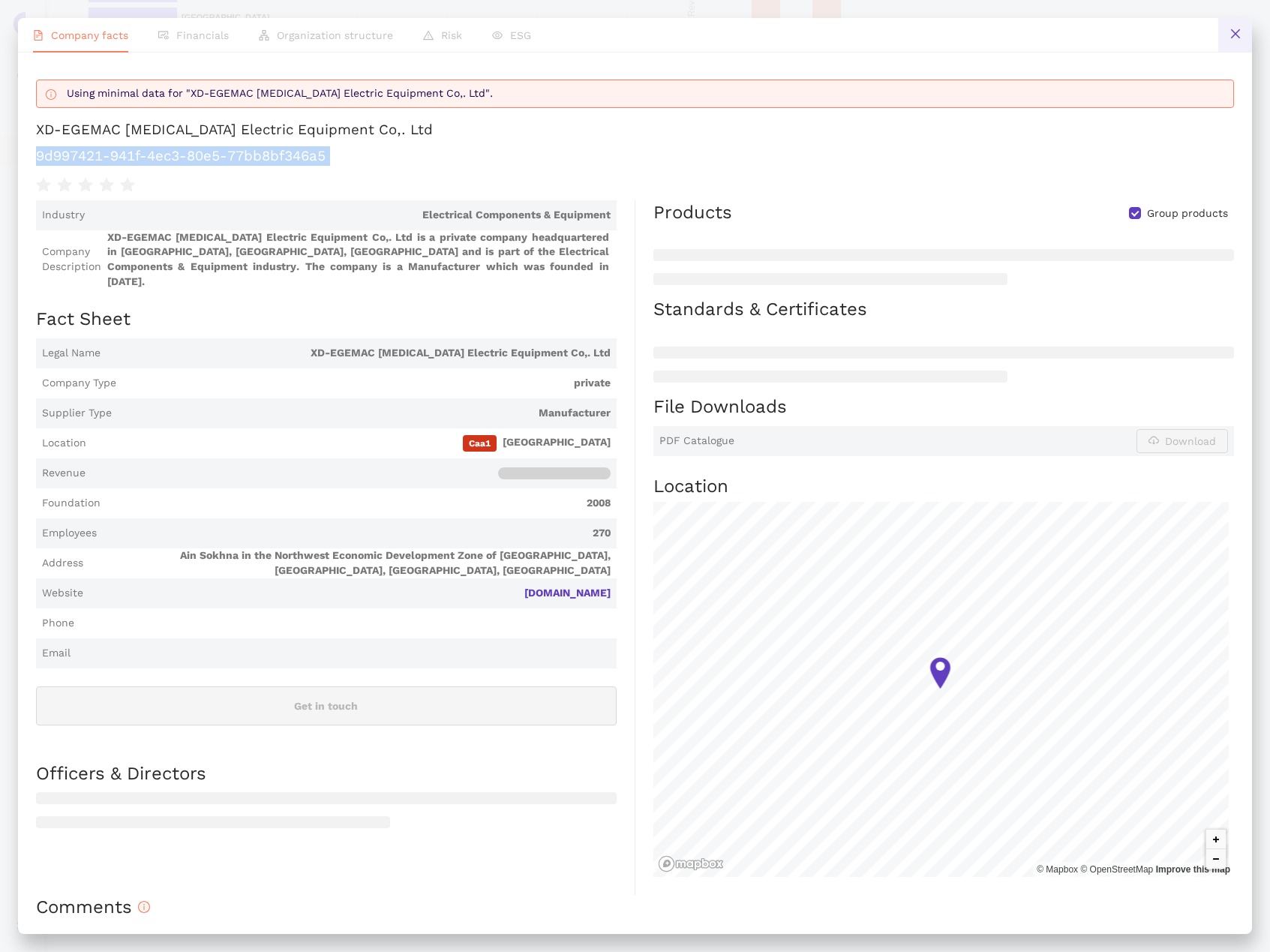
click at [1247, 40] on button at bounding box center [1236, 34] width 34 height 34
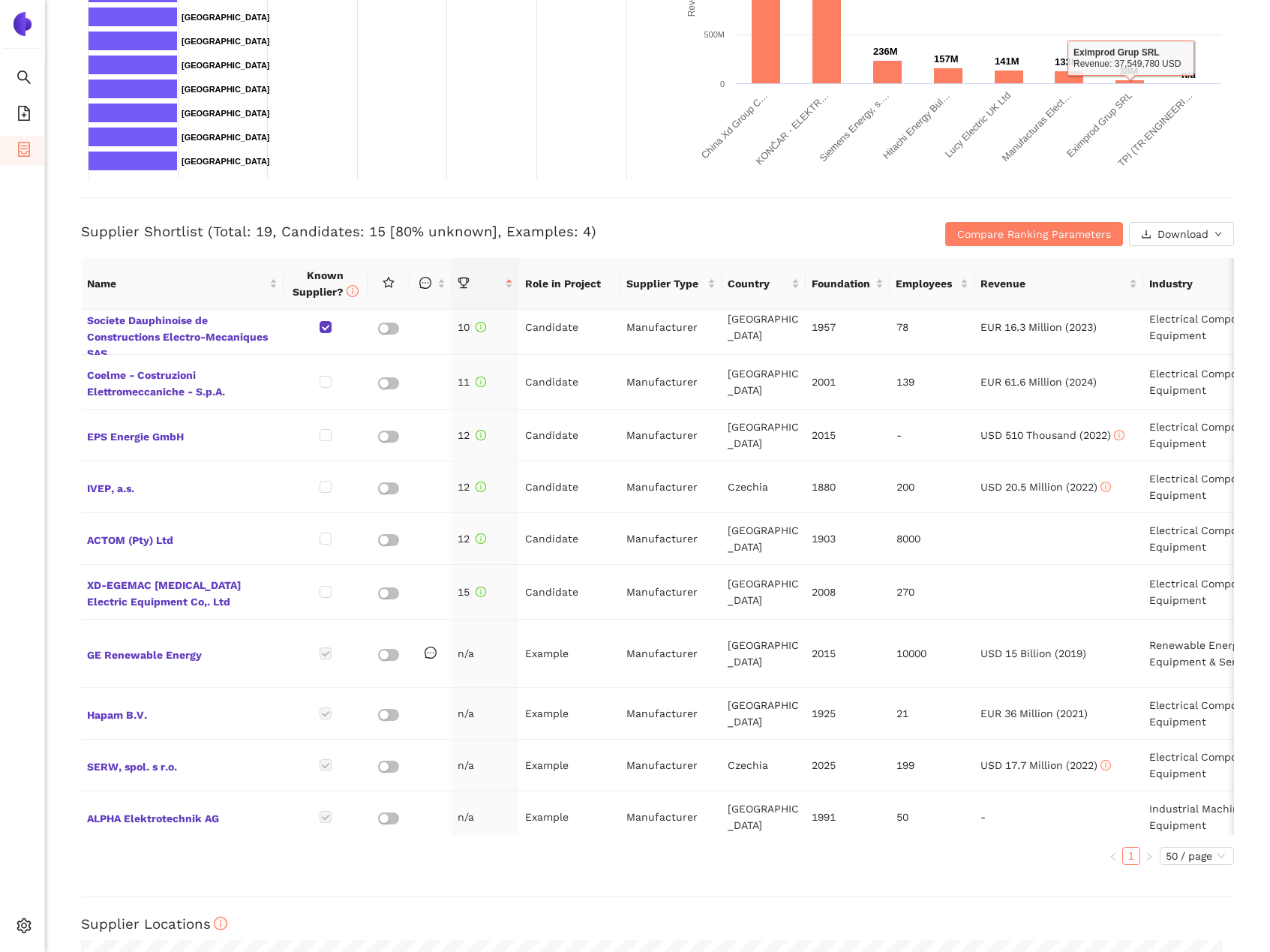
click at [819, 211] on div "Supplier Shortlist (Total: 19, Candidates: 15 [80% unknown], Examples: 4) Compa…" at bounding box center [658, 221] width 1153 height 49
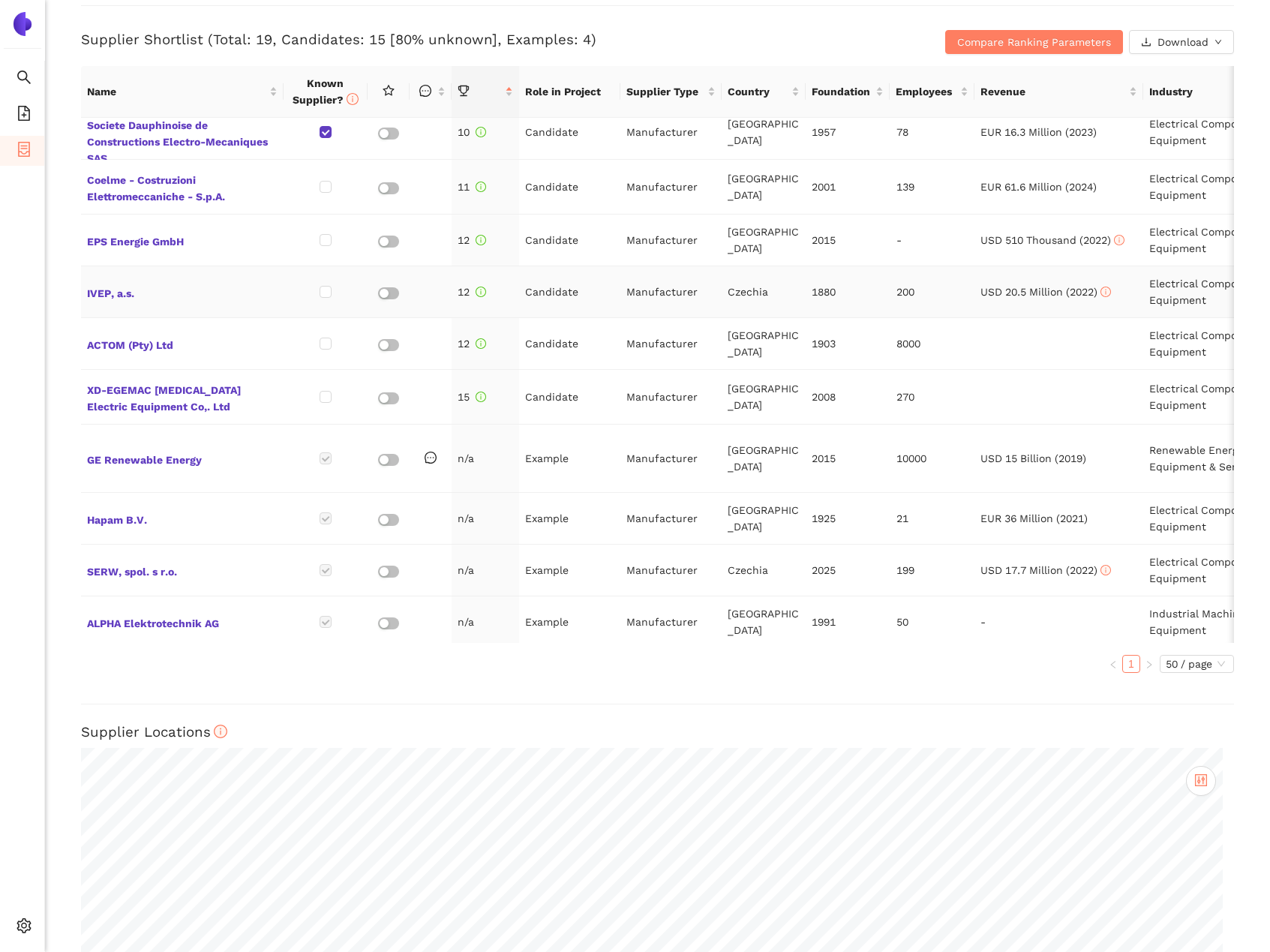
scroll to position [622, 0]
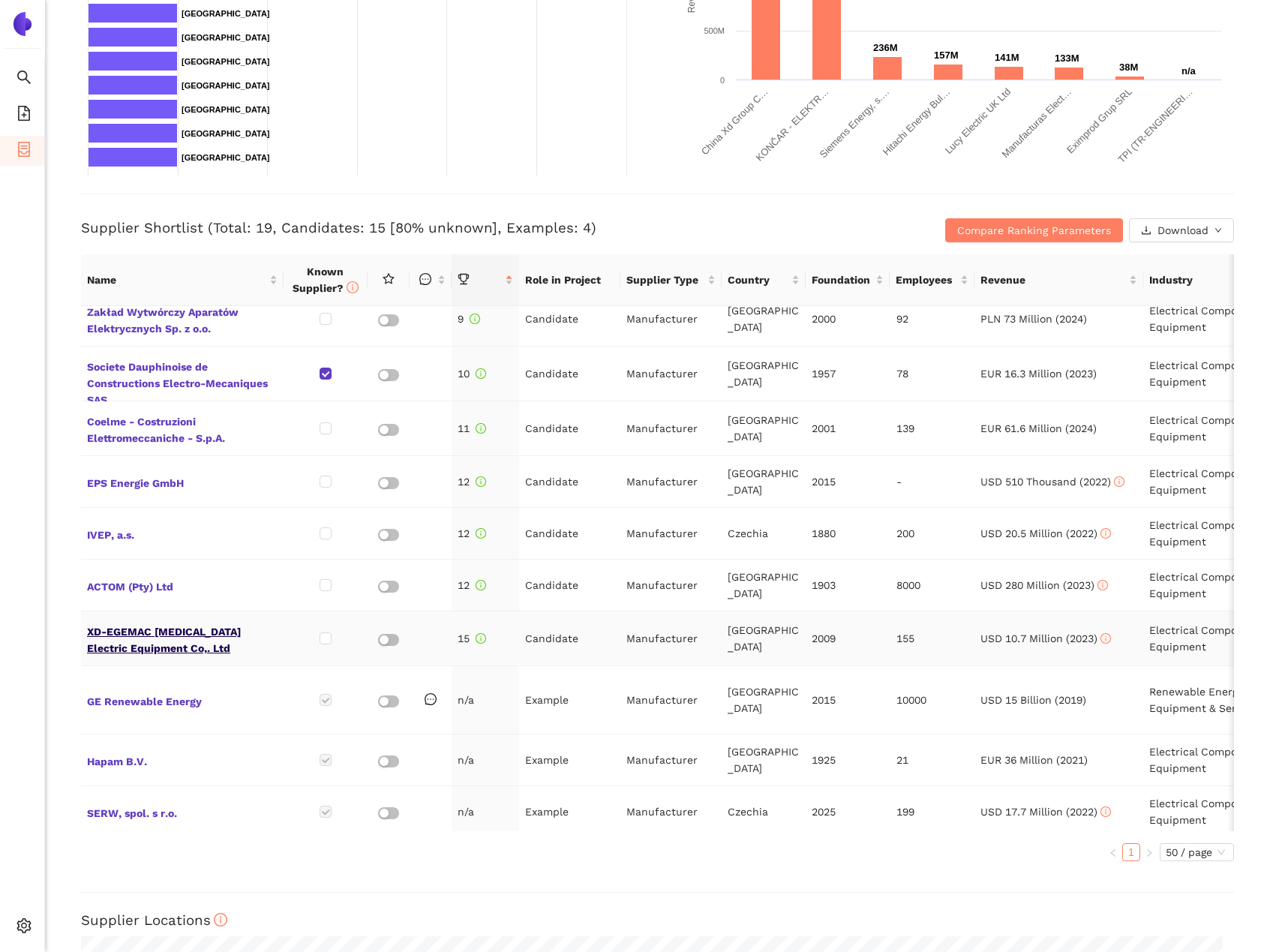
click at [208, 621] on span "XD-EGEMAC [MEDICAL_DATA] Electric Equipment Co,. Ltd" at bounding box center [182, 638] width 190 height 36
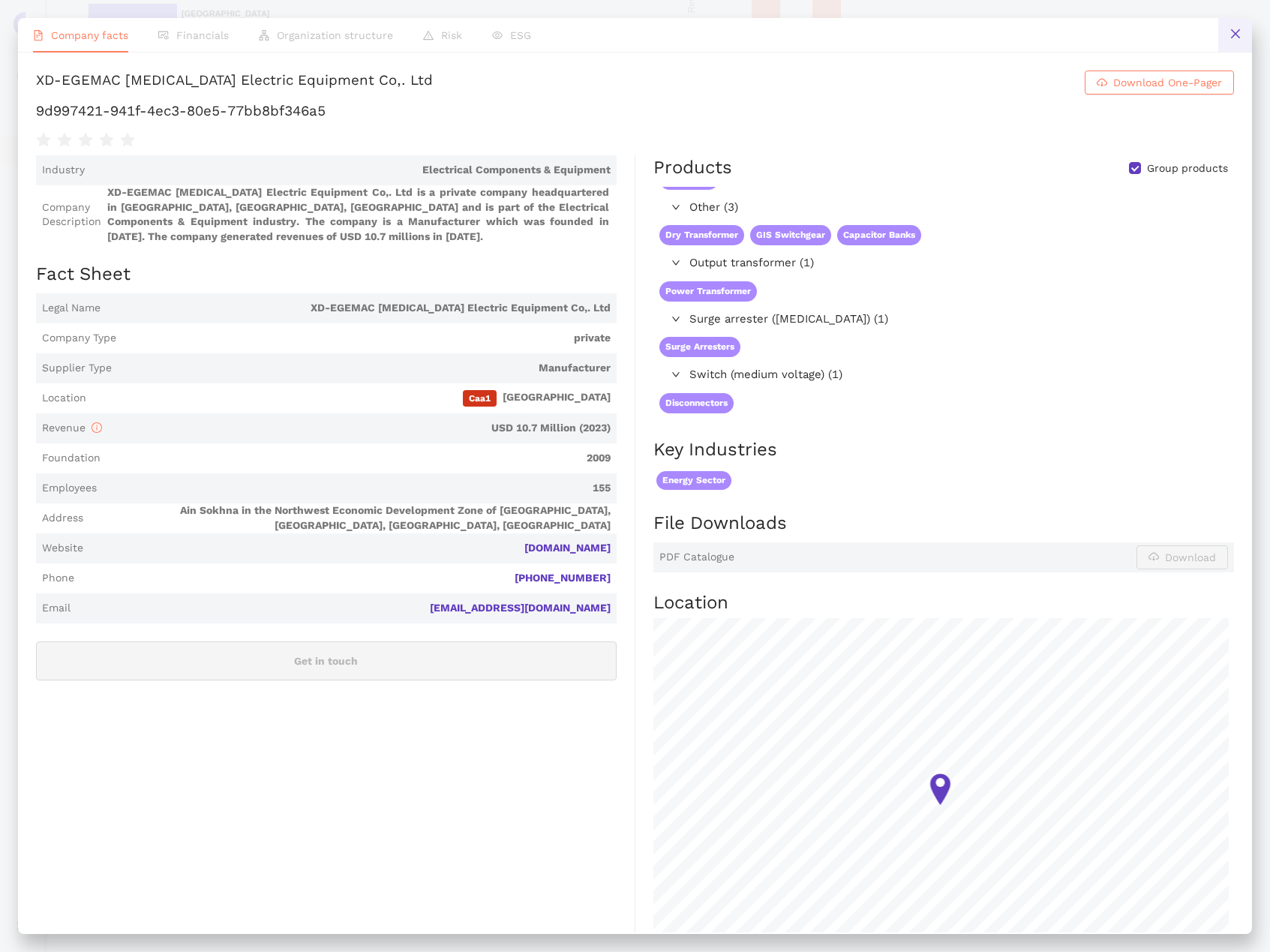
click at [1226, 39] on button at bounding box center [1236, 34] width 34 height 34
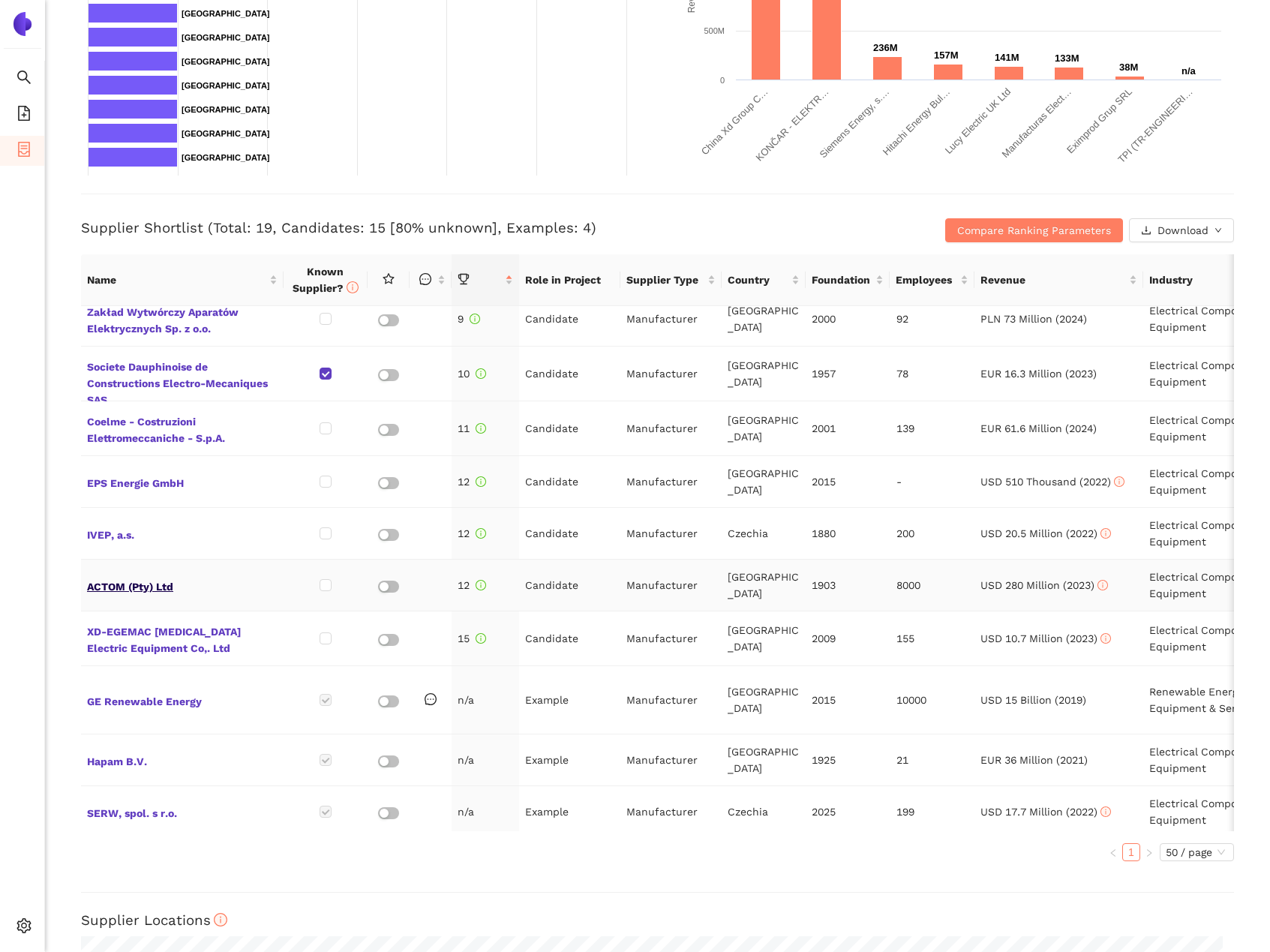
click at [141, 575] on span "ACTOM (Pty) Ltd" at bounding box center [182, 585] width 190 height 19
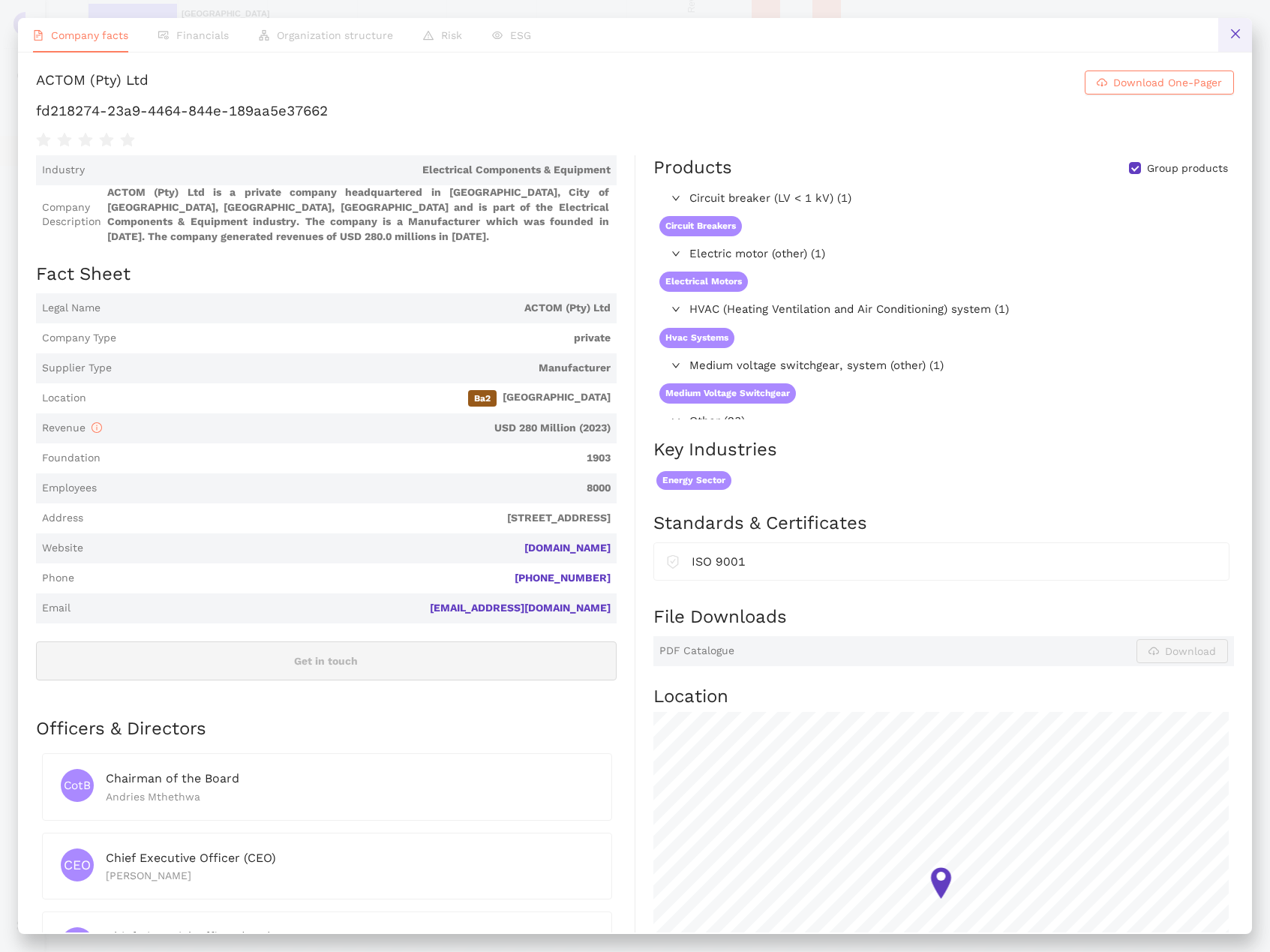
click at [1241, 34] on button at bounding box center [1236, 34] width 34 height 34
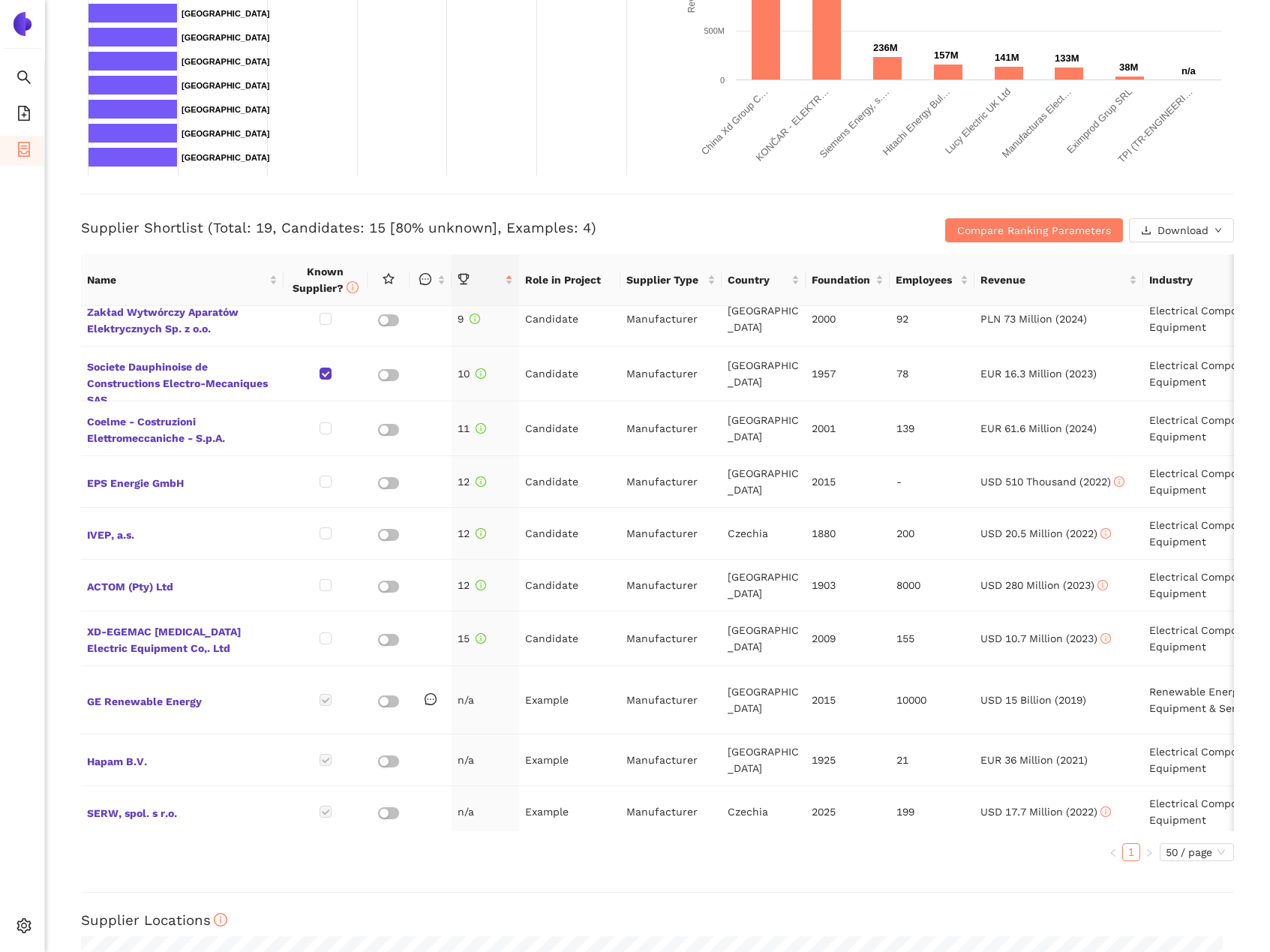
click at [1231, 119] on div "Best fitting suppliers (max. 8) by Revenue Created with Highcharts 9.1.1 Revenu…" at bounding box center [955, 11] width 595 height 330
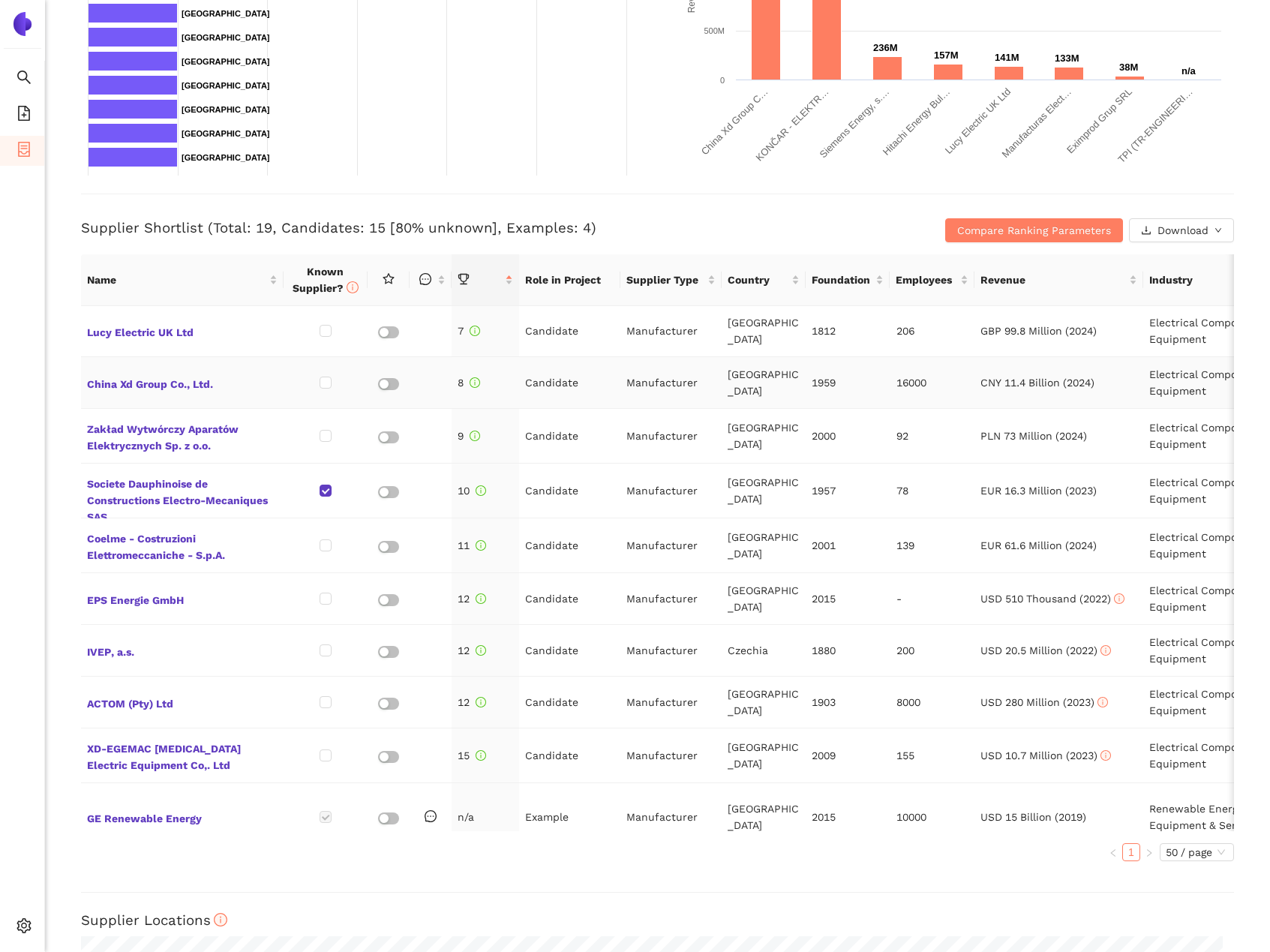
scroll to position [402, 0]
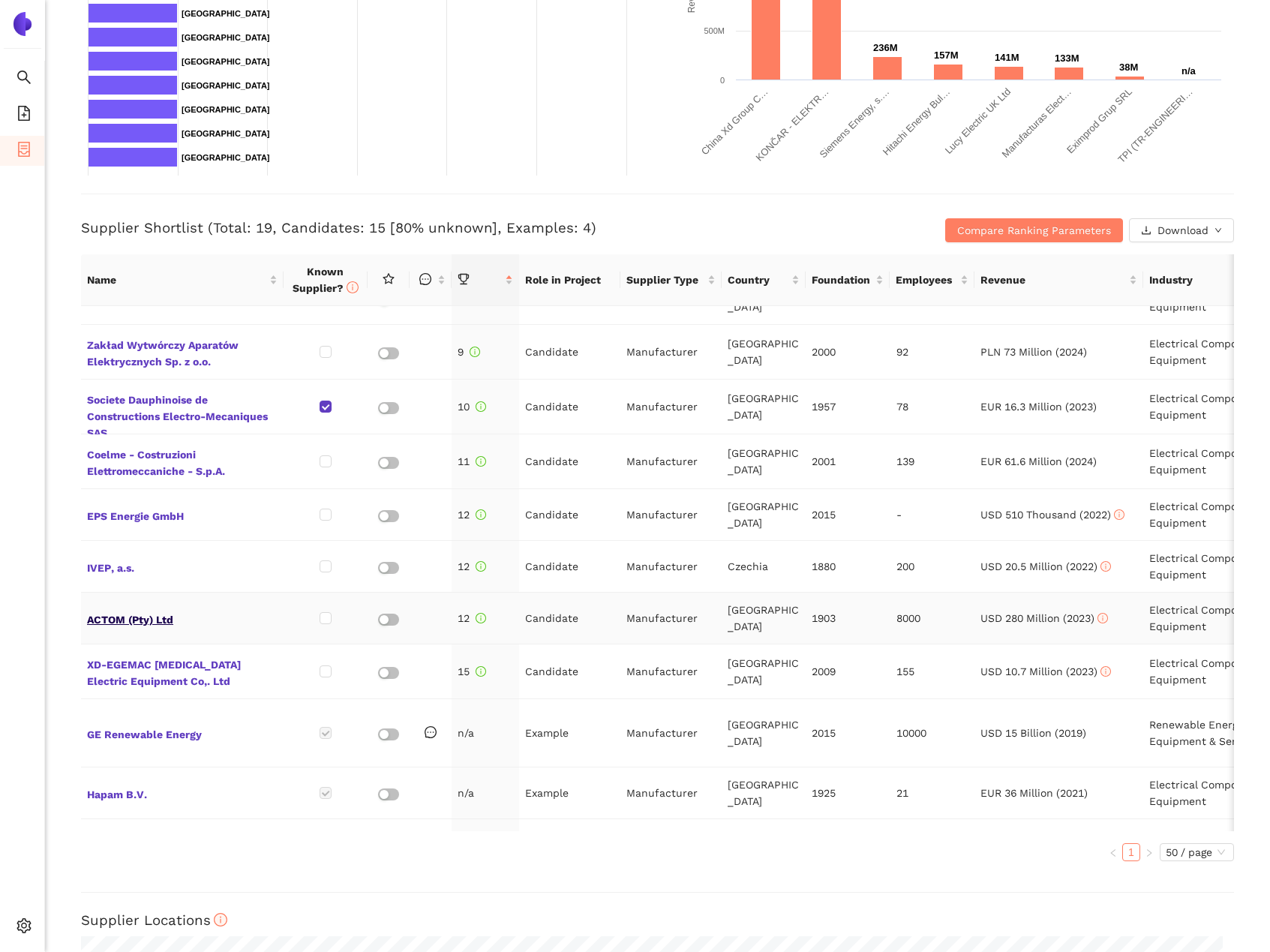
click at [167, 608] on span "ACTOM (Pty) Ltd" at bounding box center [182, 617] width 190 height 19
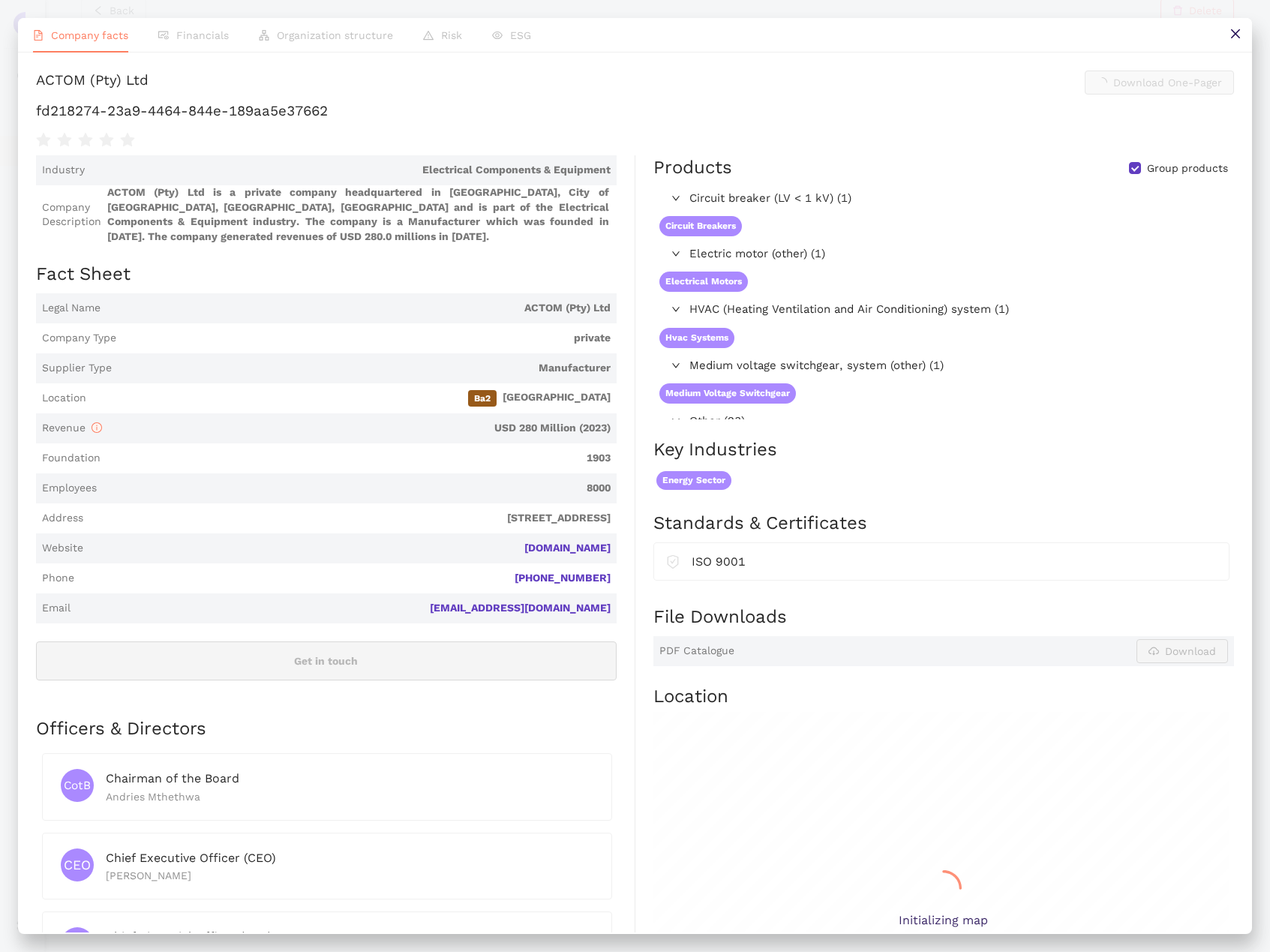
scroll to position [434, 0]
drag, startPoint x: 156, startPoint y: 92, endPoint x: 40, endPoint y: 91, distance: 116.0
click at [40, 91] on h1 "ACTOM (Pty) Ltd Download One-Pager" at bounding box center [635, 82] width 1199 height 24
copy div "ACTOM (Pty) Ltd"
drag, startPoint x: 542, startPoint y: 132, endPoint x: 40, endPoint y: 130, distance: 502.0
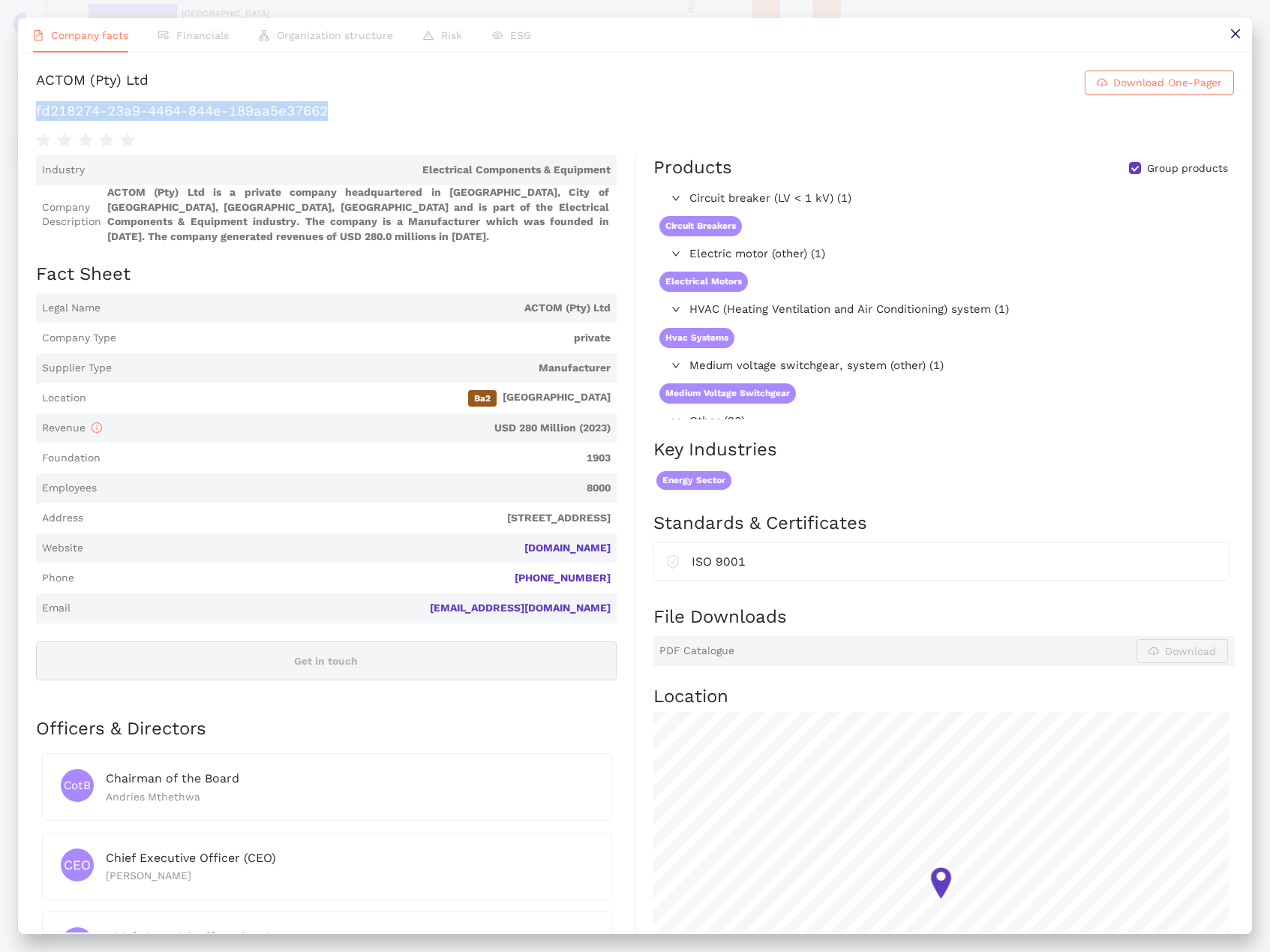
click at [40, 121] on h1 "fd218274-23a9-4464-844e-189aa5e37662" at bounding box center [635, 111] width 1199 height 19
copy h1 "fd218274-23a9-4464-844e-189aa5e37662"
click at [1247, 28] on button at bounding box center [1236, 34] width 34 height 34
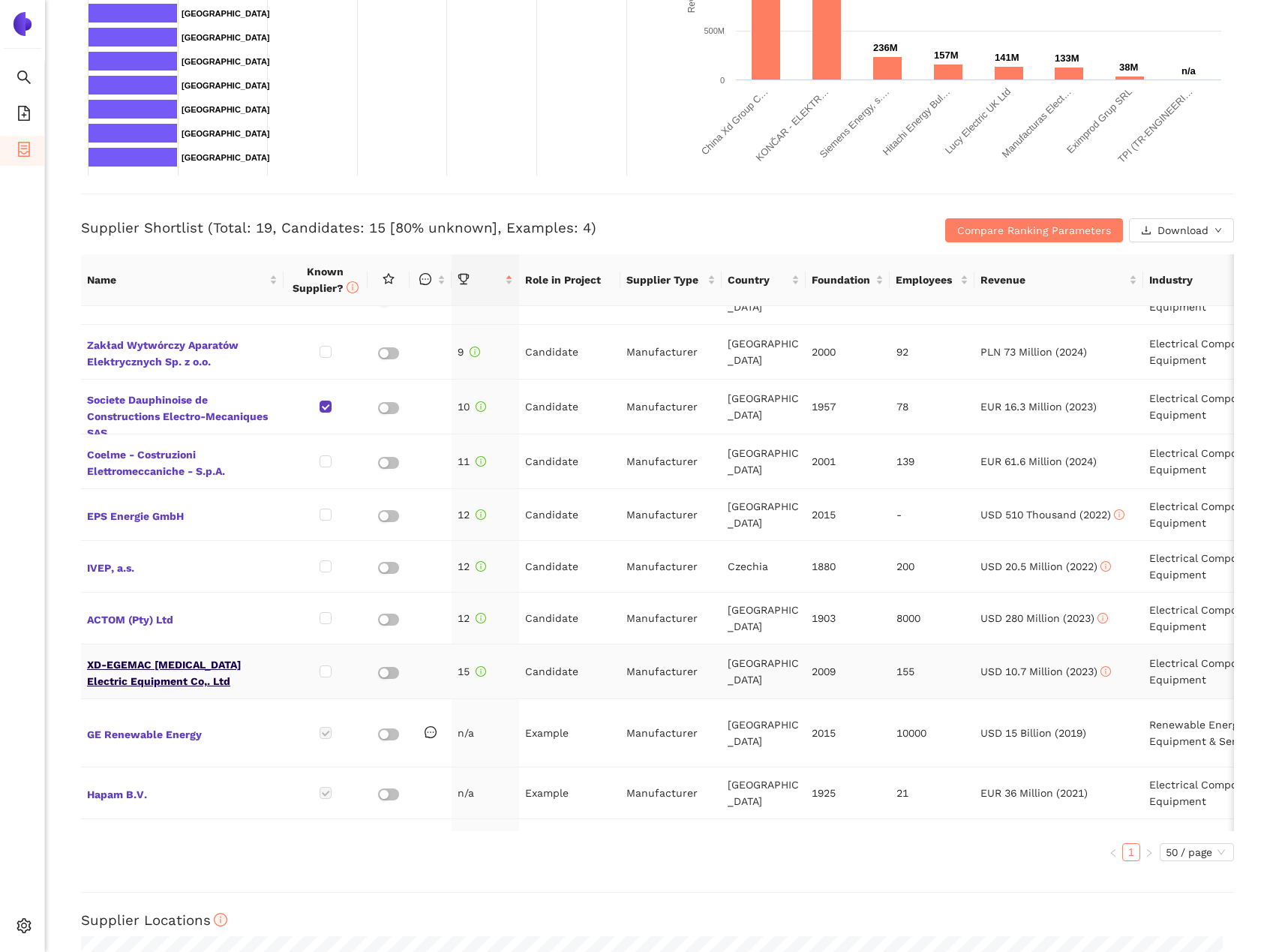
click at [161, 653] on span "XD-EGEMAC [MEDICAL_DATA] Electric Equipment Co,. Ltd" at bounding box center [182, 671] width 190 height 36
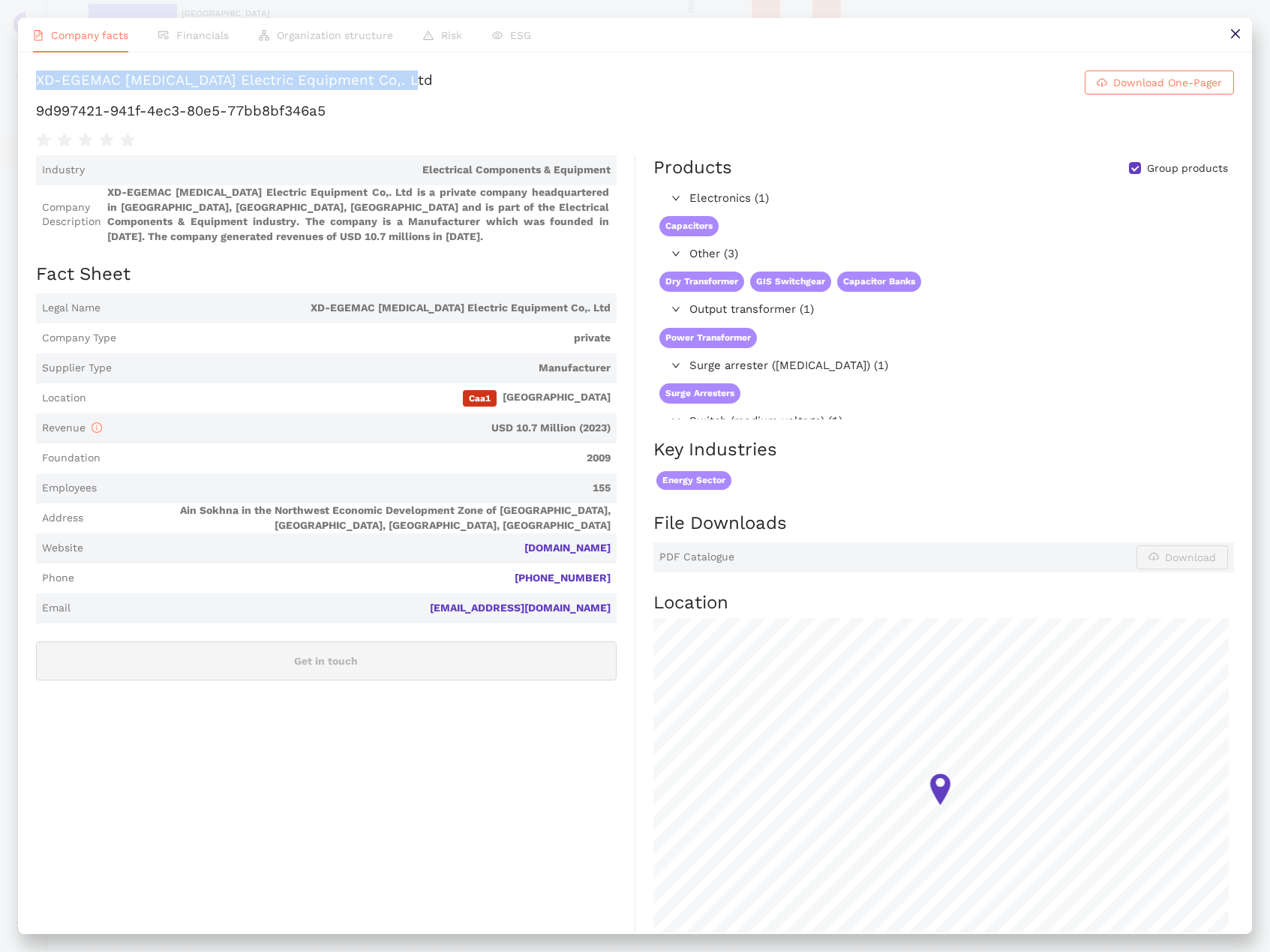
drag, startPoint x: 667, startPoint y: 91, endPoint x: 18, endPoint y: 96, distance: 649.0
click at [18, 96] on div "XD-EGEMAC [MEDICAL_DATA] Electric Equipment Co,. Ltd Download One-Pager 9d99742…" at bounding box center [634, 492] width 1234 height 880
copy div "XD-EGEMAC [MEDICAL_DATA] Electric Equipment Co,. Ltd"
click at [518, 121] on h1 "9d997421-941f-4ec3-80e5-77bb8bf346a5" at bounding box center [635, 111] width 1199 height 19
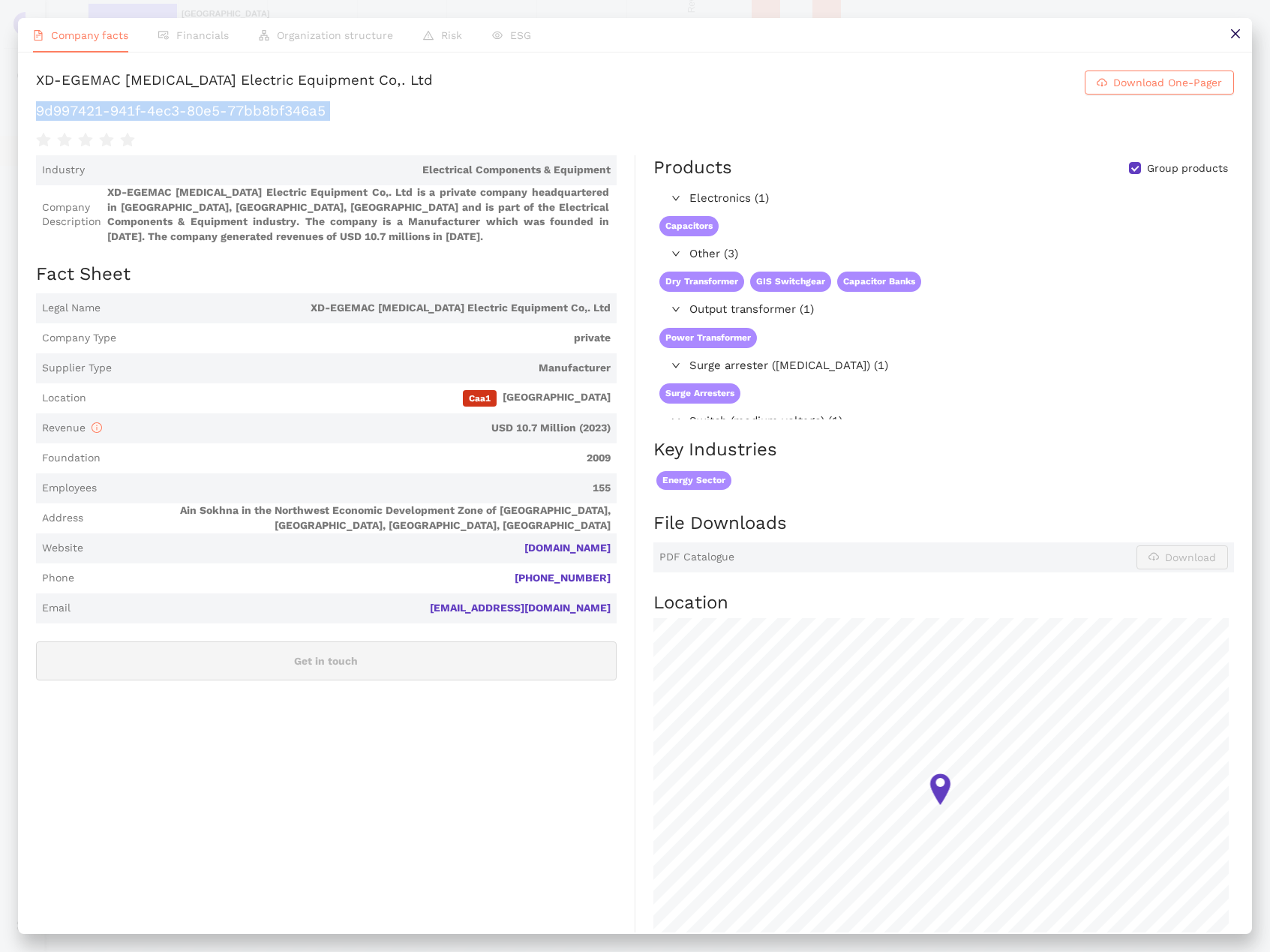
click at [518, 121] on h1 "9d997421-941f-4ec3-80e5-77bb8bf346a5" at bounding box center [635, 111] width 1199 height 19
copy div "9d997421-941f-4ec3-80e5-77bb8bf346a5"
click at [1240, 39] on icon "close" at bounding box center [1236, 34] width 12 height 12
